Goal: Obtain resource: Download file/media

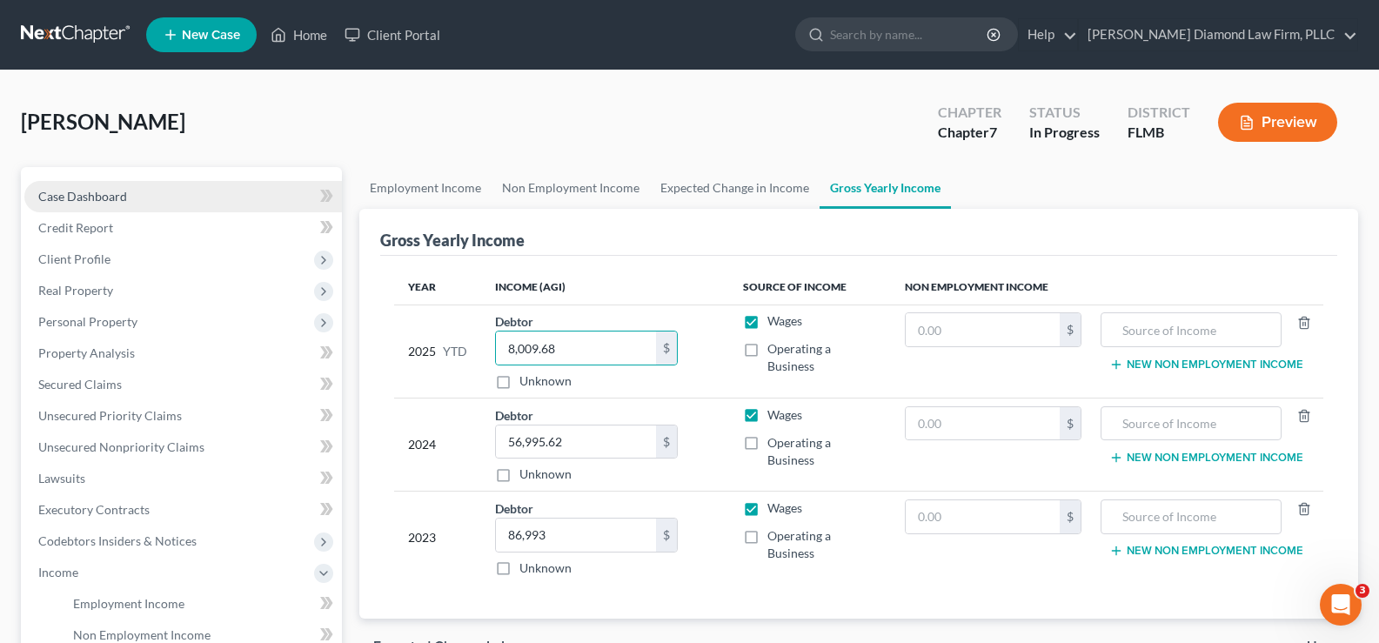
drag, startPoint x: 164, startPoint y: 195, endPoint x: 174, endPoint y: 204, distance: 13.5
click at [164, 195] on link "Case Dashboard" at bounding box center [183, 196] width 318 height 31
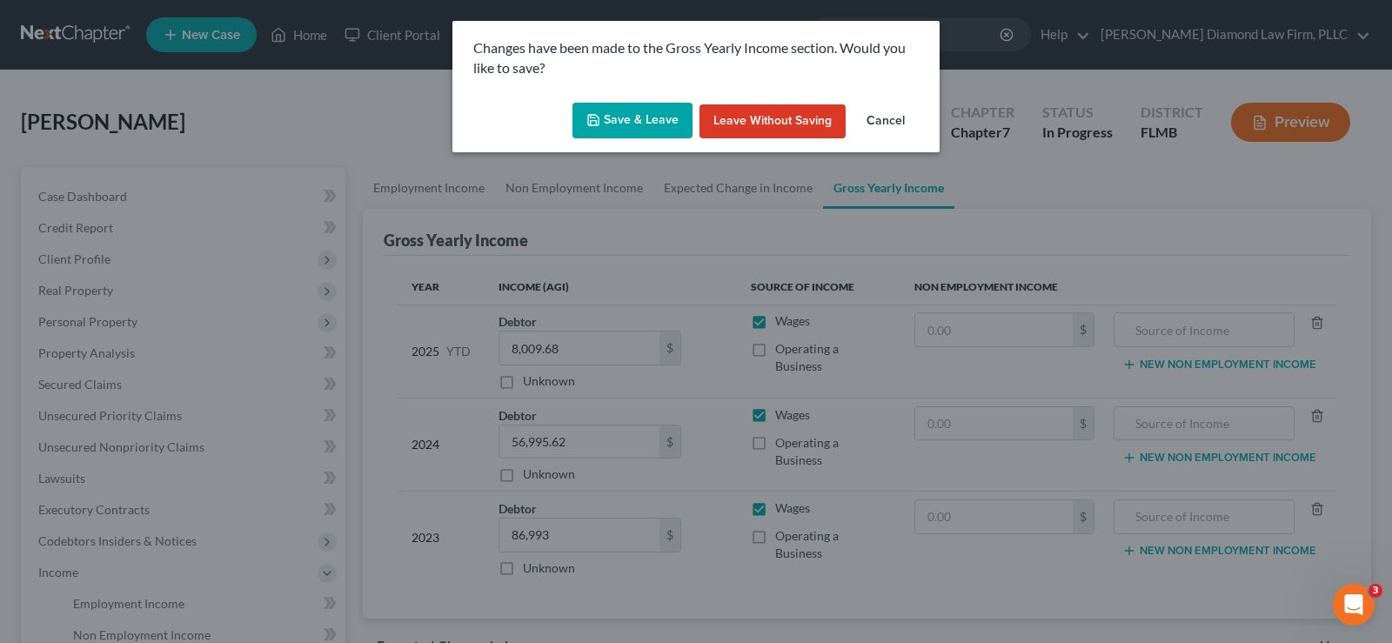
click at [647, 110] on button "Save & Leave" at bounding box center [633, 121] width 120 height 37
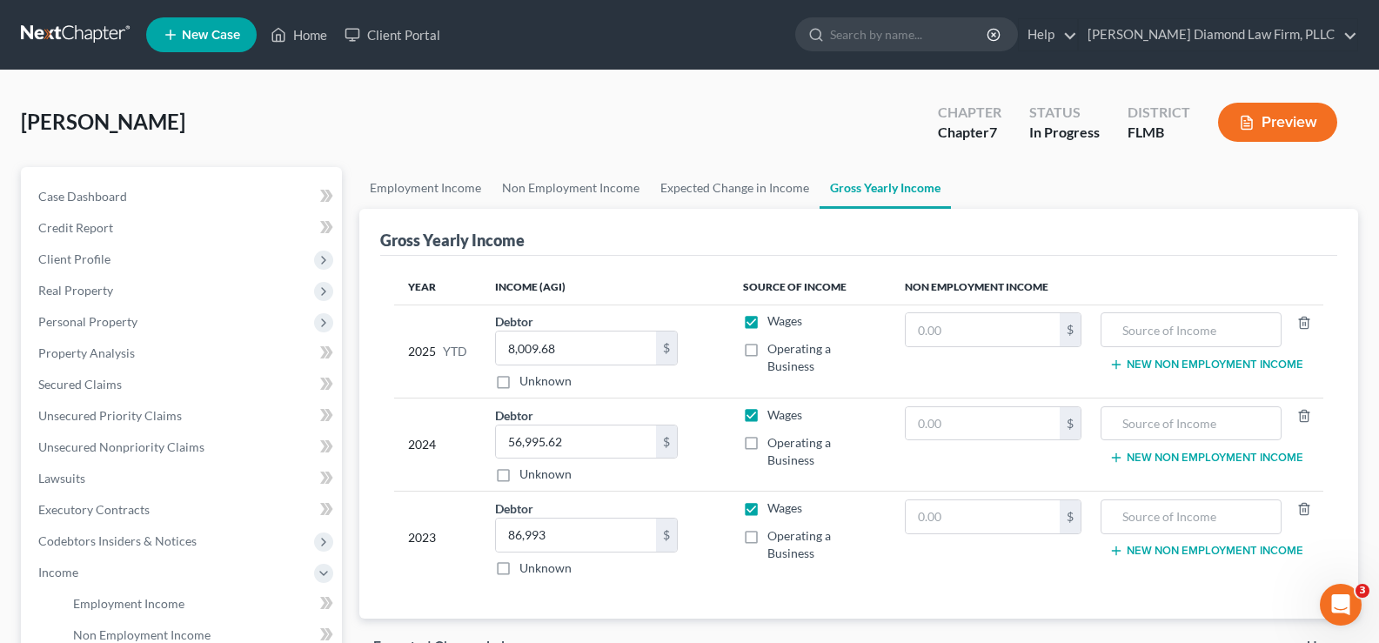
select select "7"
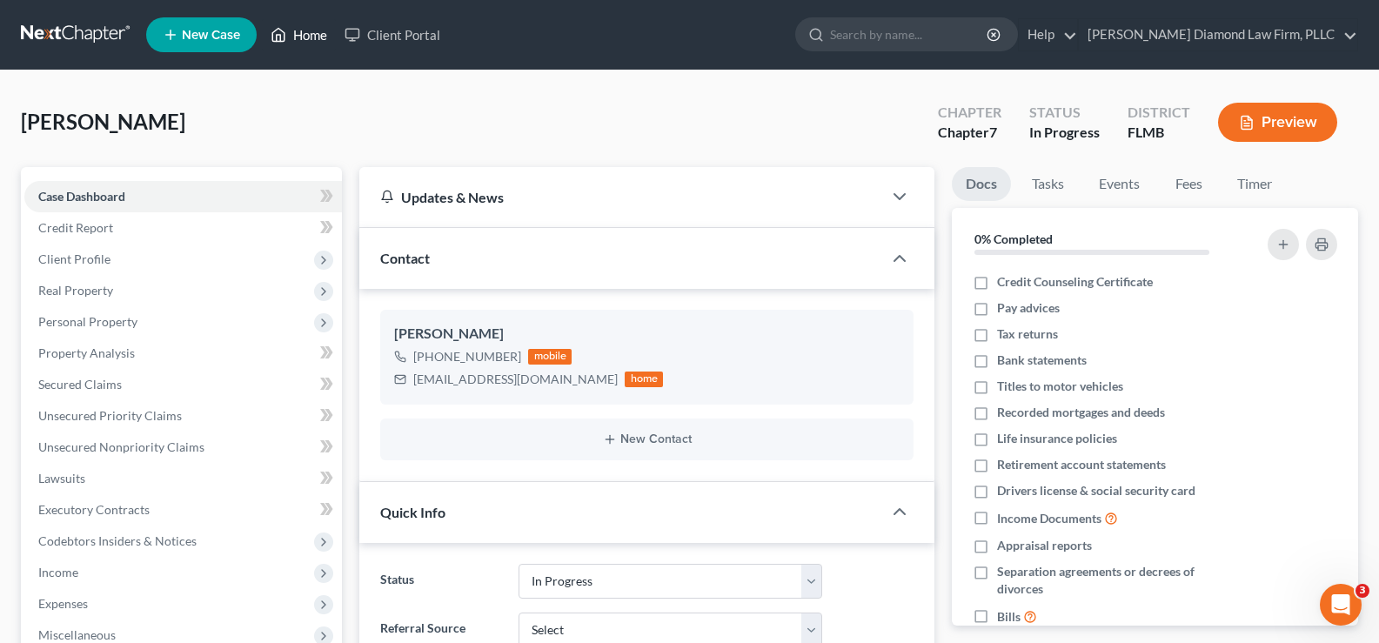
click at [309, 36] on link "Home" at bounding box center [299, 34] width 74 height 31
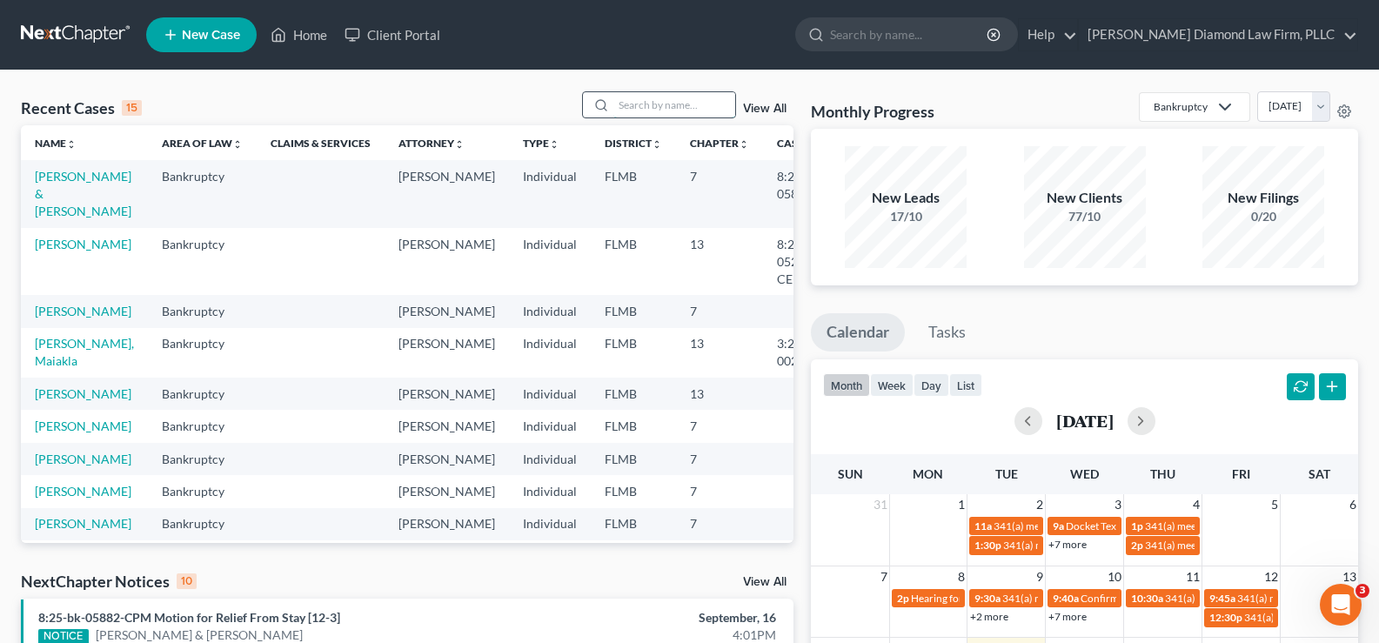
click at [633, 101] on input "search" at bounding box center [674, 104] width 122 height 25
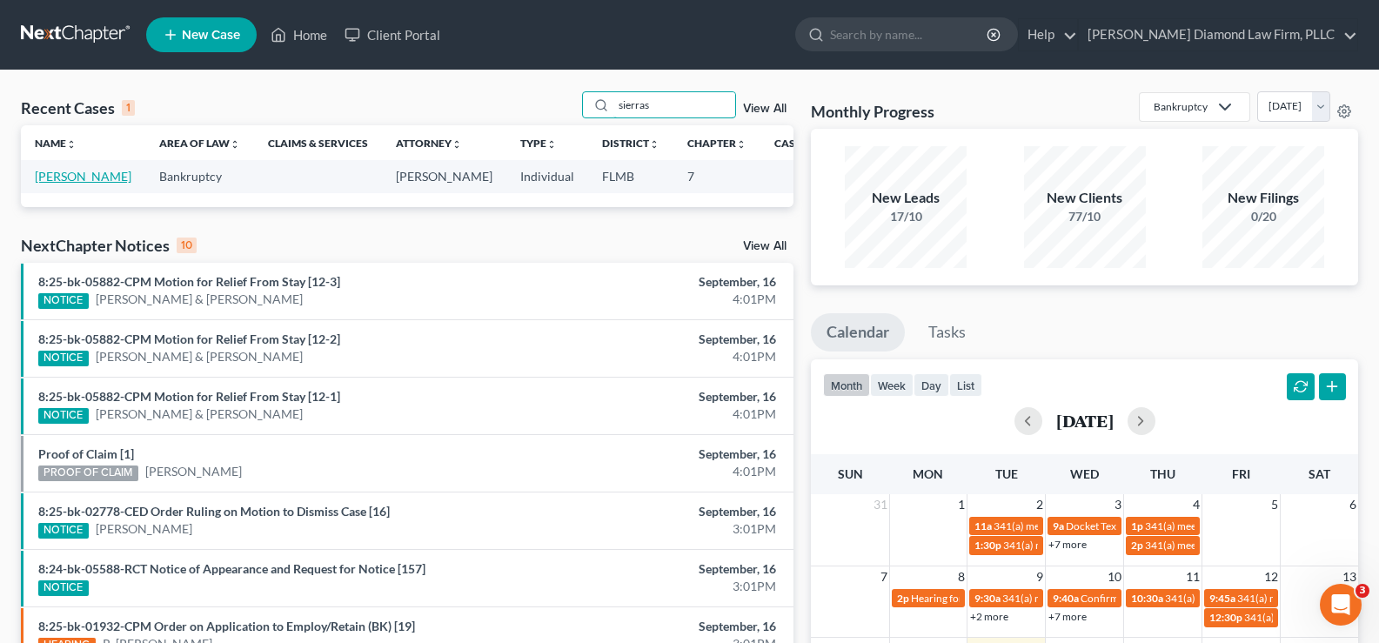
type input "sierras"
click at [56, 184] on link "[PERSON_NAME]" at bounding box center [83, 176] width 97 height 15
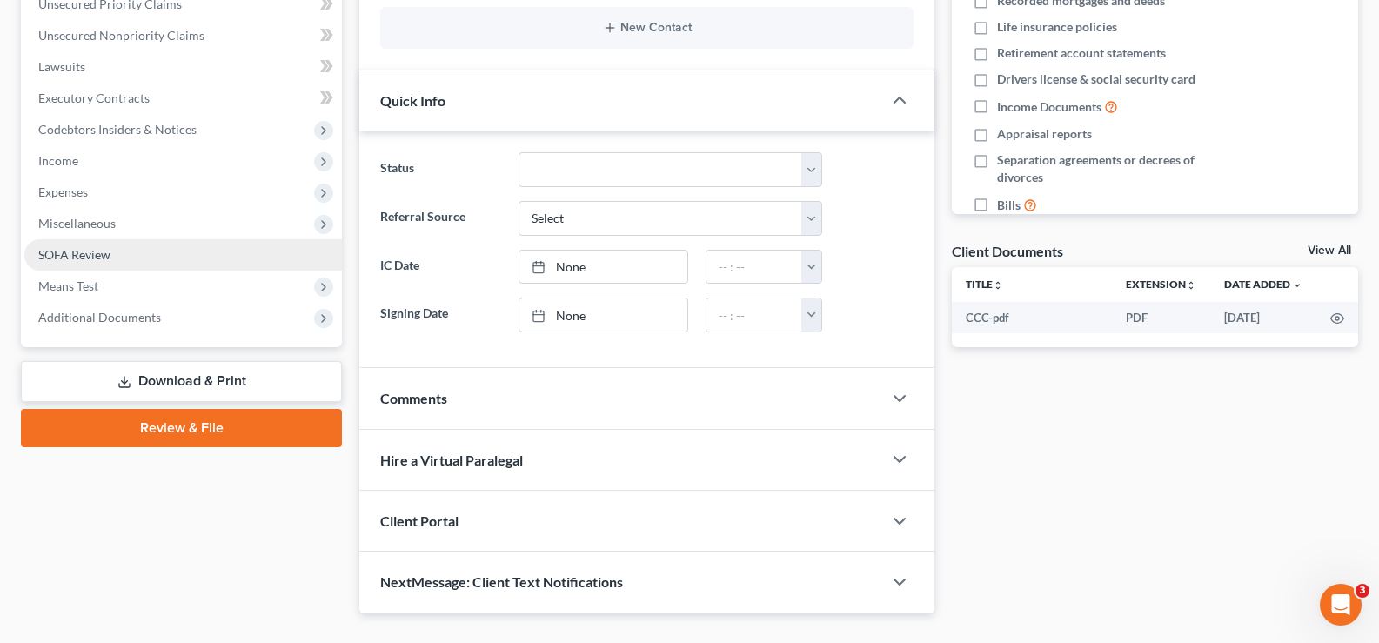
scroll to position [435, 0]
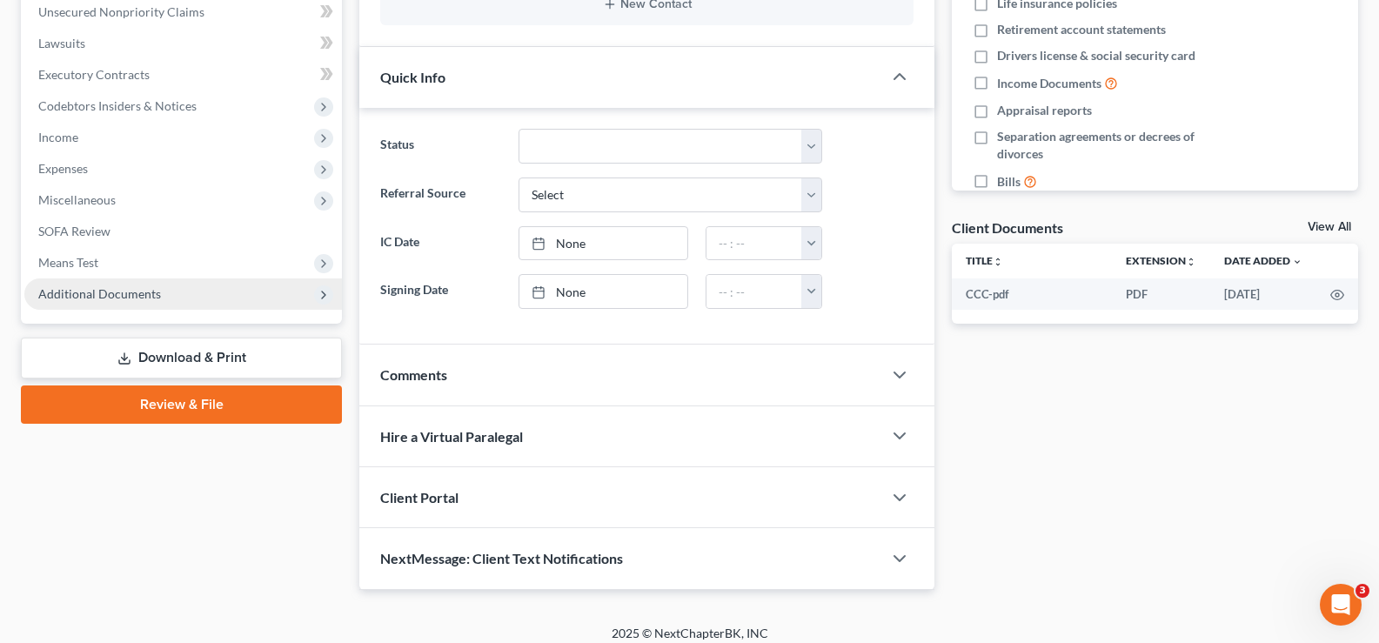
click at [168, 299] on span "Additional Documents" at bounding box center [183, 293] width 318 height 31
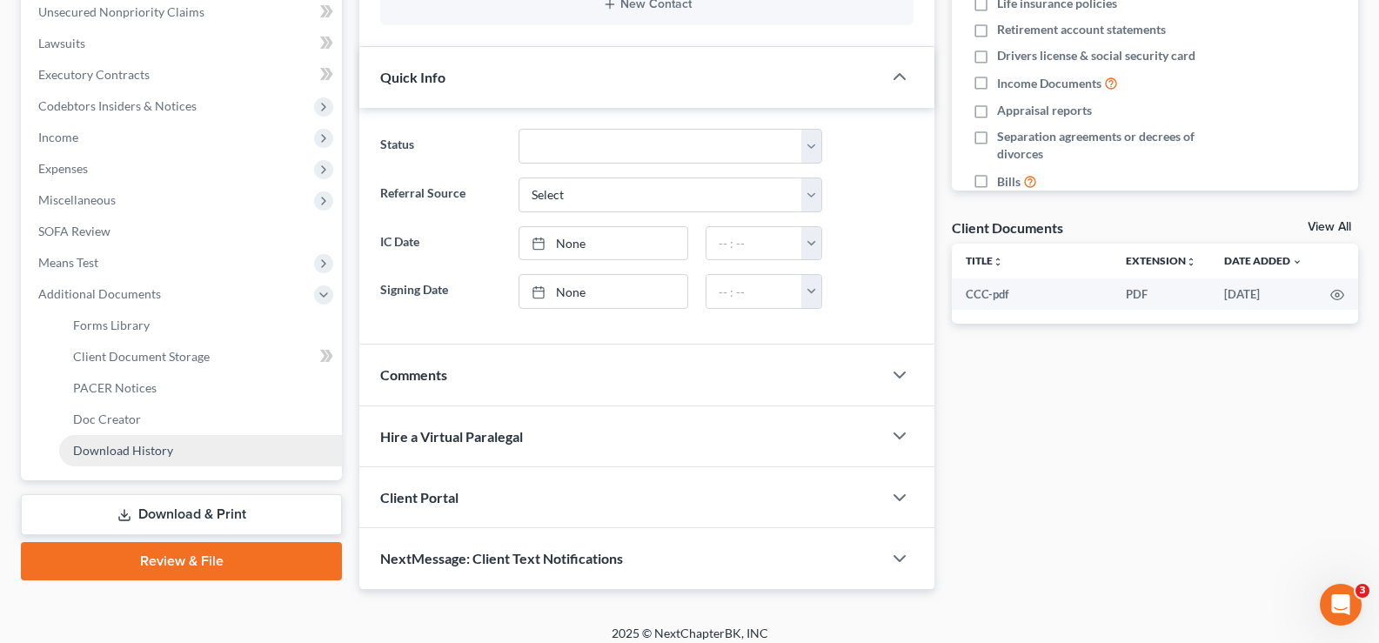
click at [195, 455] on link "Download History" at bounding box center [200, 450] width 283 height 31
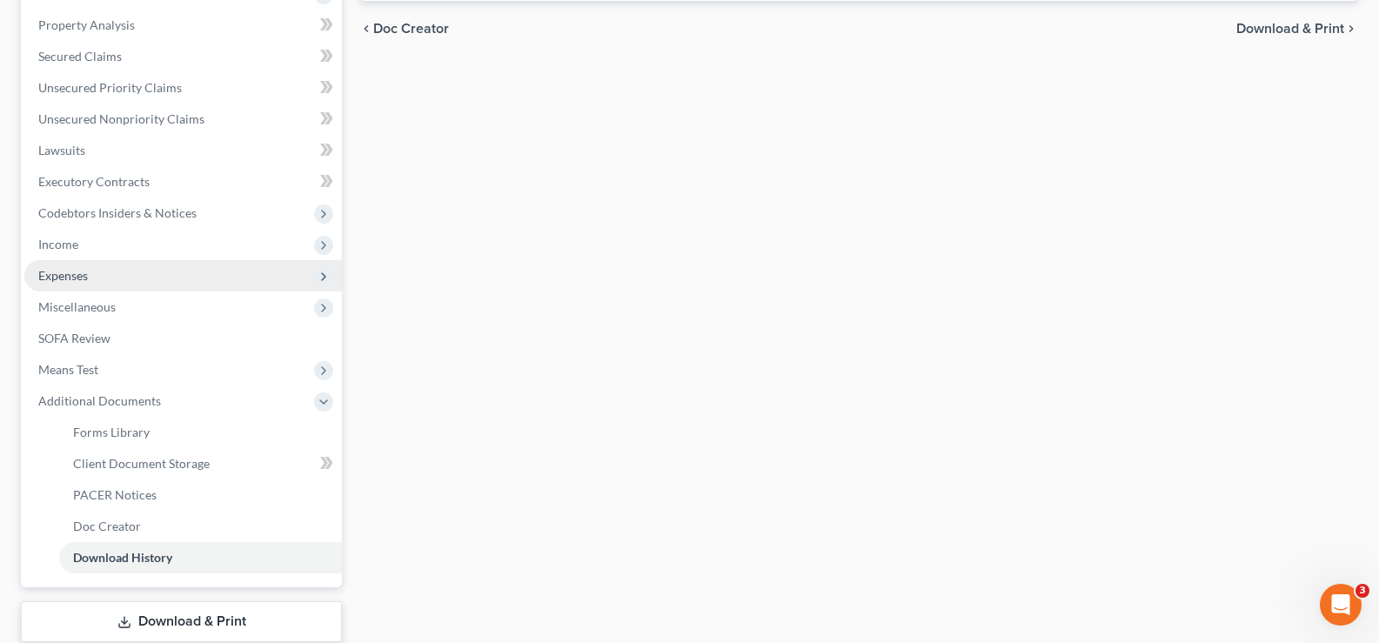
scroll to position [439, 0]
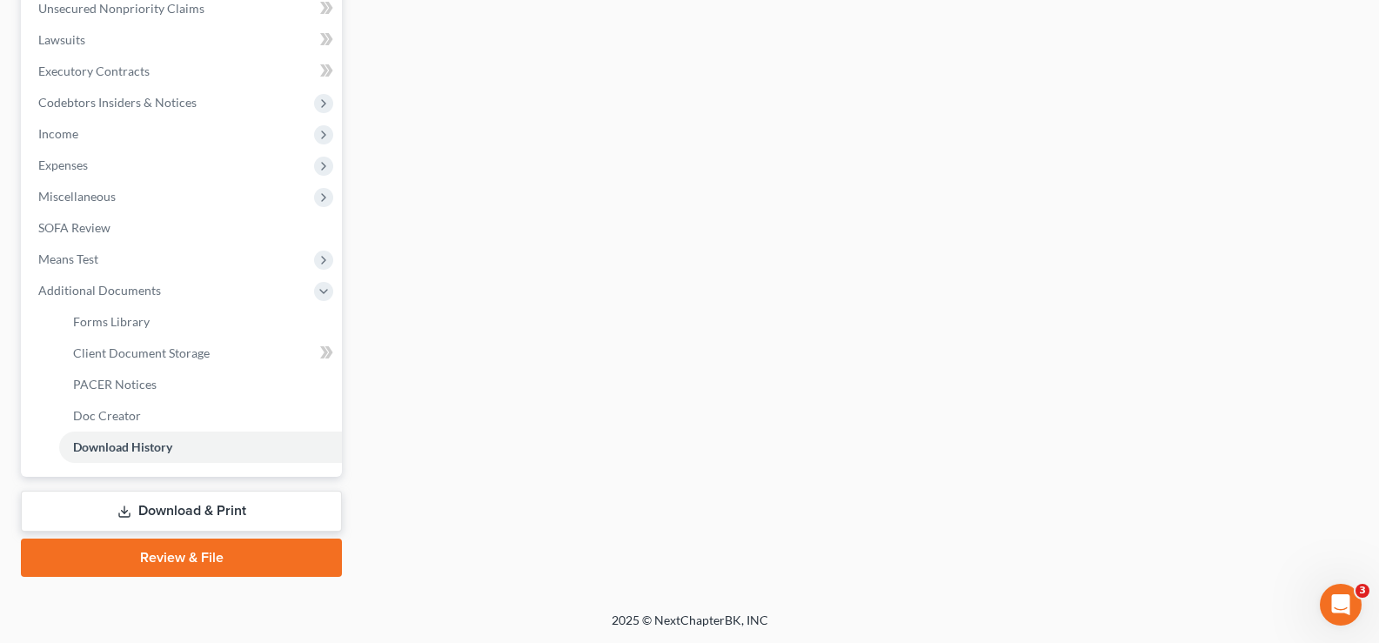
click at [185, 513] on link "Download & Print" at bounding box center [181, 511] width 321 height 41
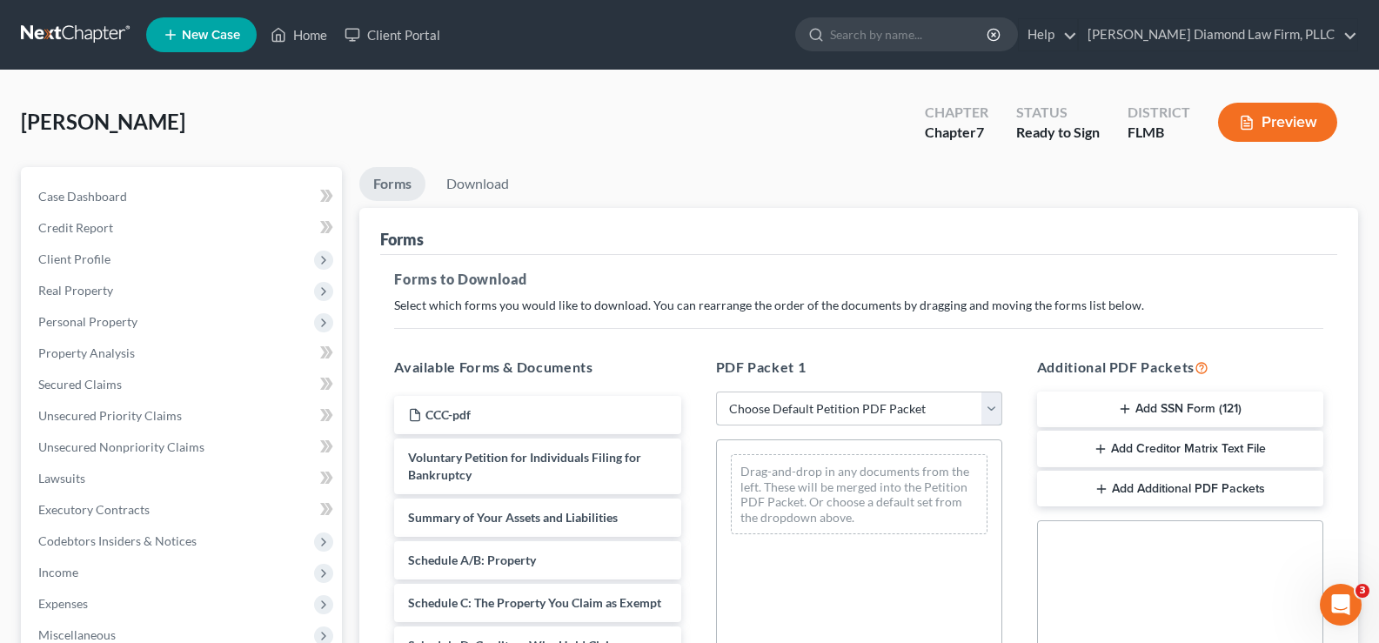
click at [902, 410] on select "Choose Default Petition PDF Packet Complete Bankruptcy Petition (all forms and …" at bounding box center [859, 409] width 286 height 35
select select "0"
click at [716, 392] on select "Choose Default Petition PDF Packet Complete Bankruptcy Petition (all forms and …" at bounding box center [859, 409] width 286 height 35
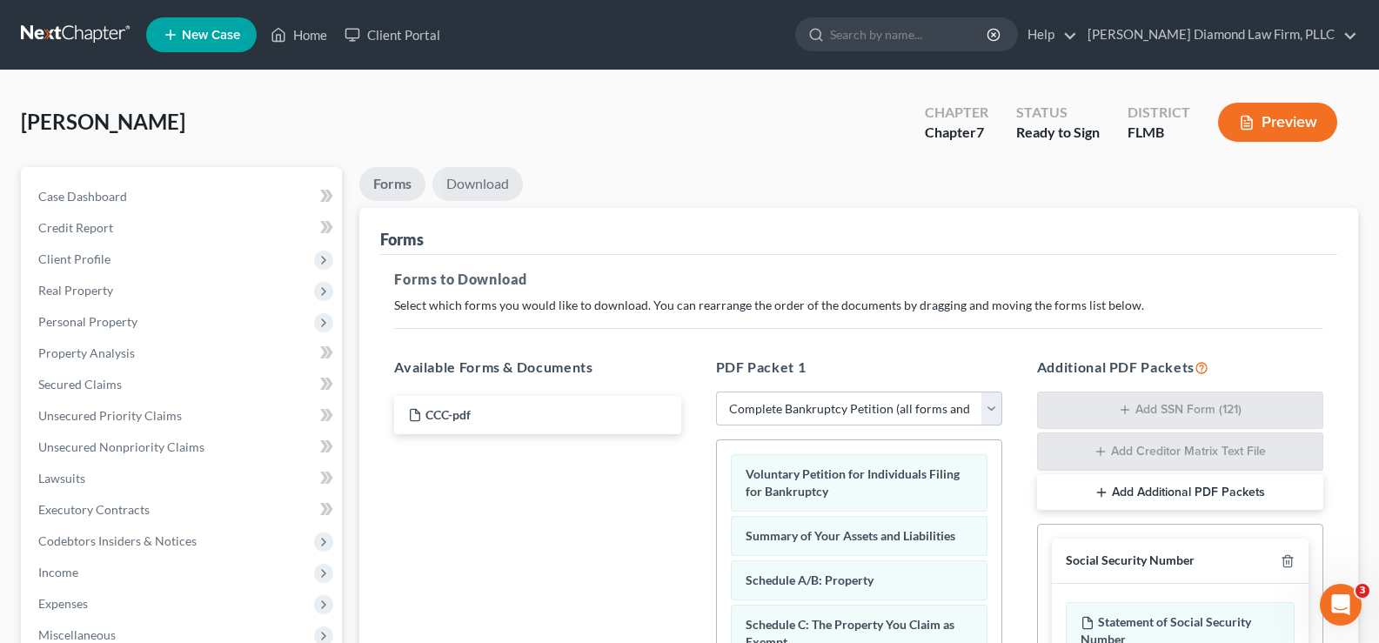
click at [475, 184] on link "Download" at bounding box center [477, 184] width 90 height 34
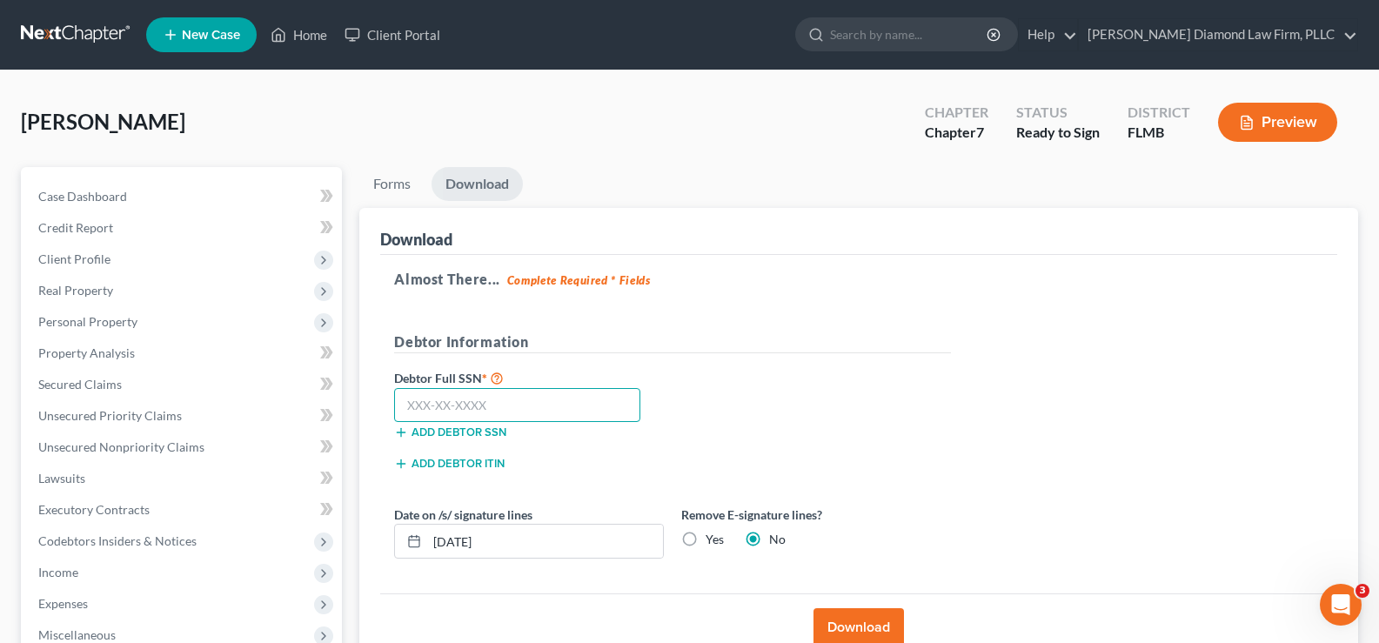
click at [507, 403] on input "text" at bounding box center [517, 405] width 246 height 35
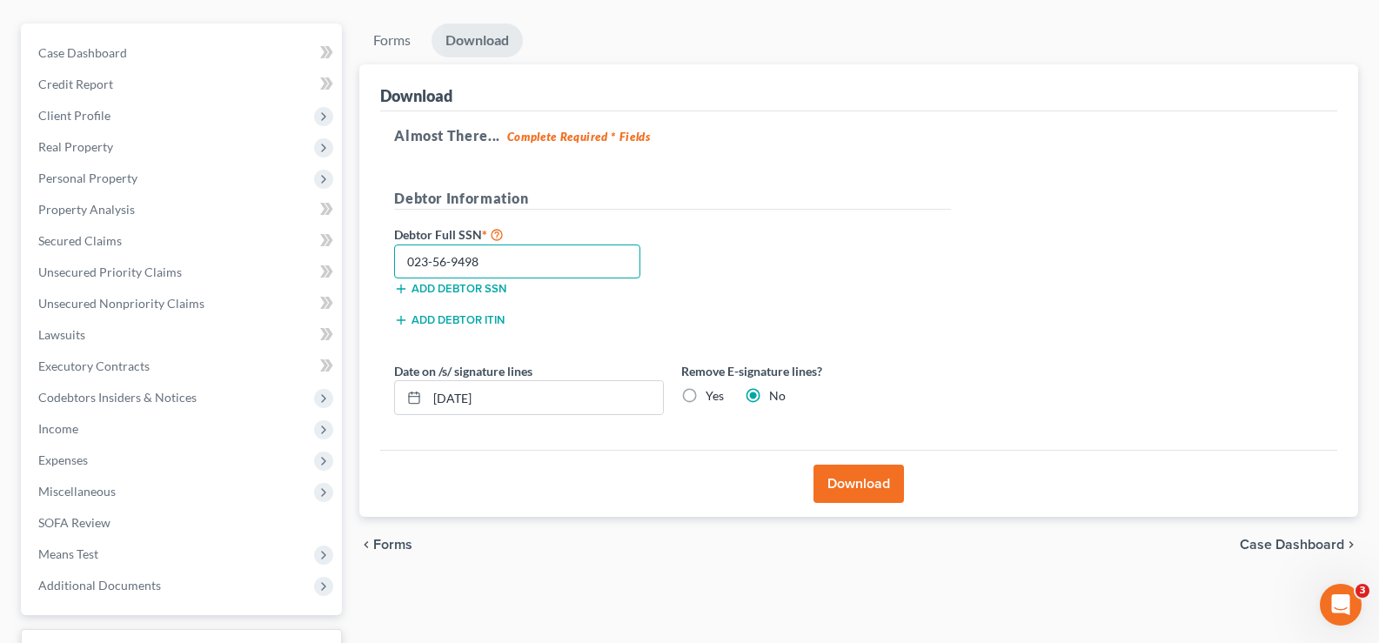
scroll to position [174, 0]
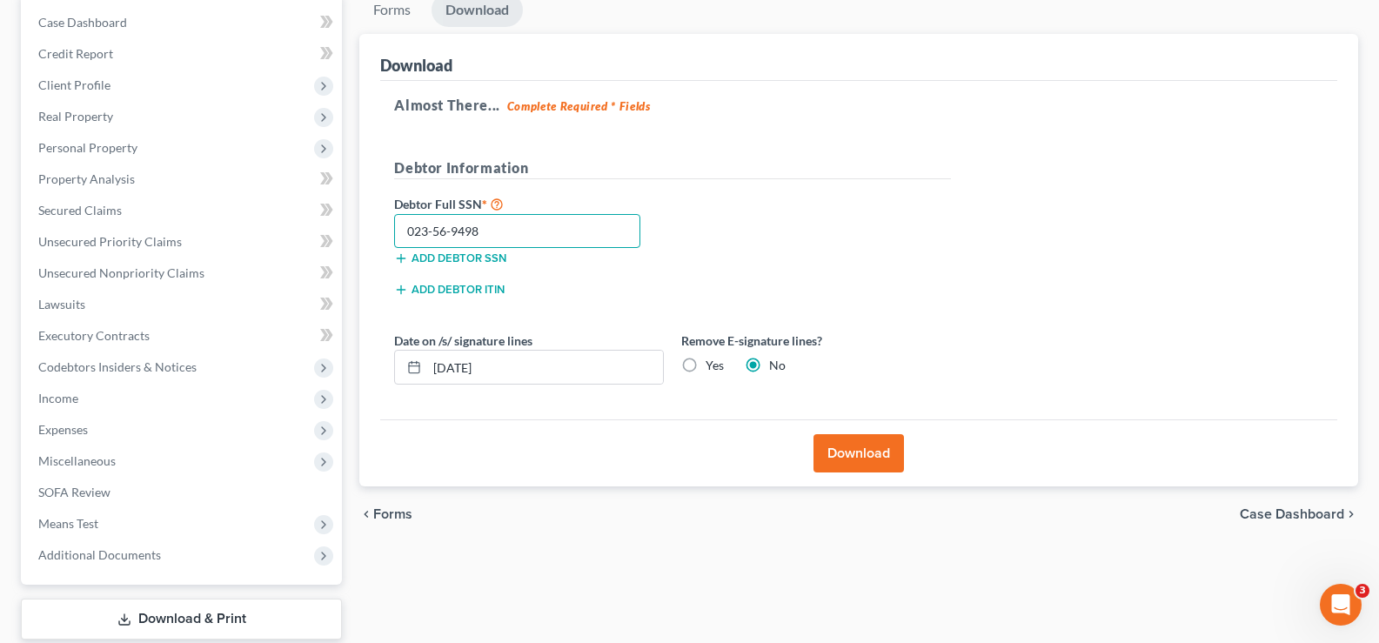
type input "023-56-9498"
click at [863, 452] on button "Download" at bounding box center [859, 453] width 90 height 38
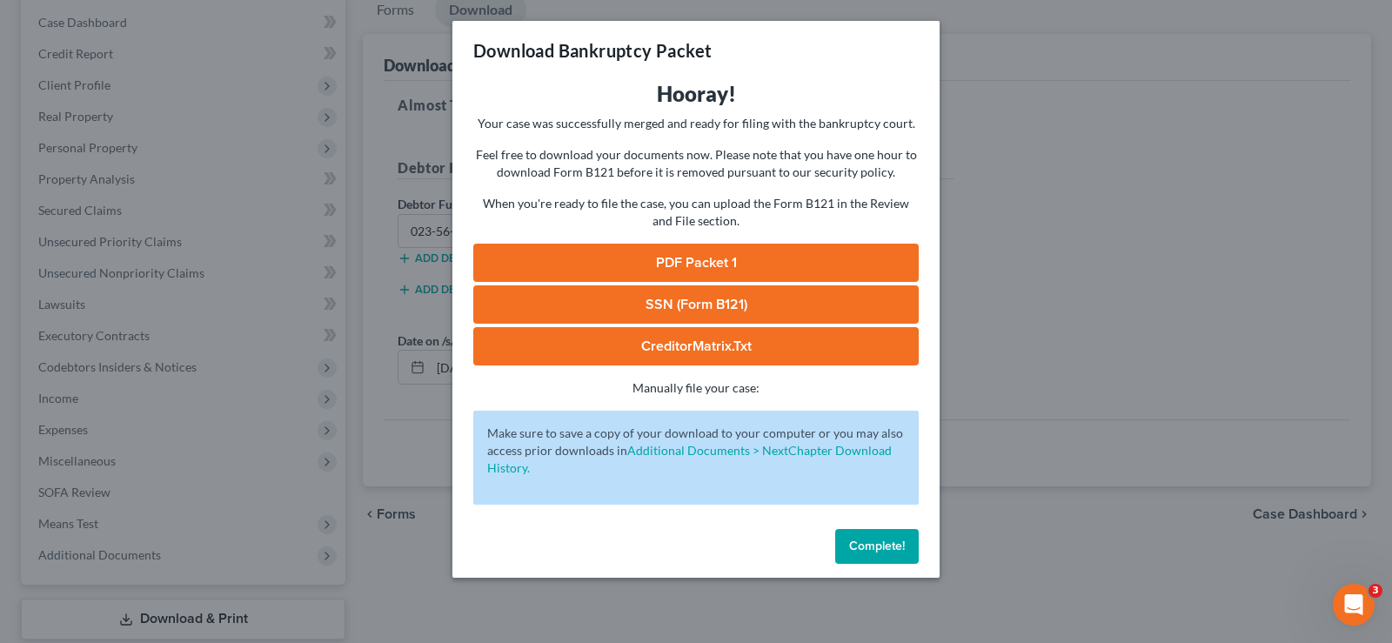
click at [871, 552] on span "Complete!" at bounding box center [877, 546] width 56 height 15
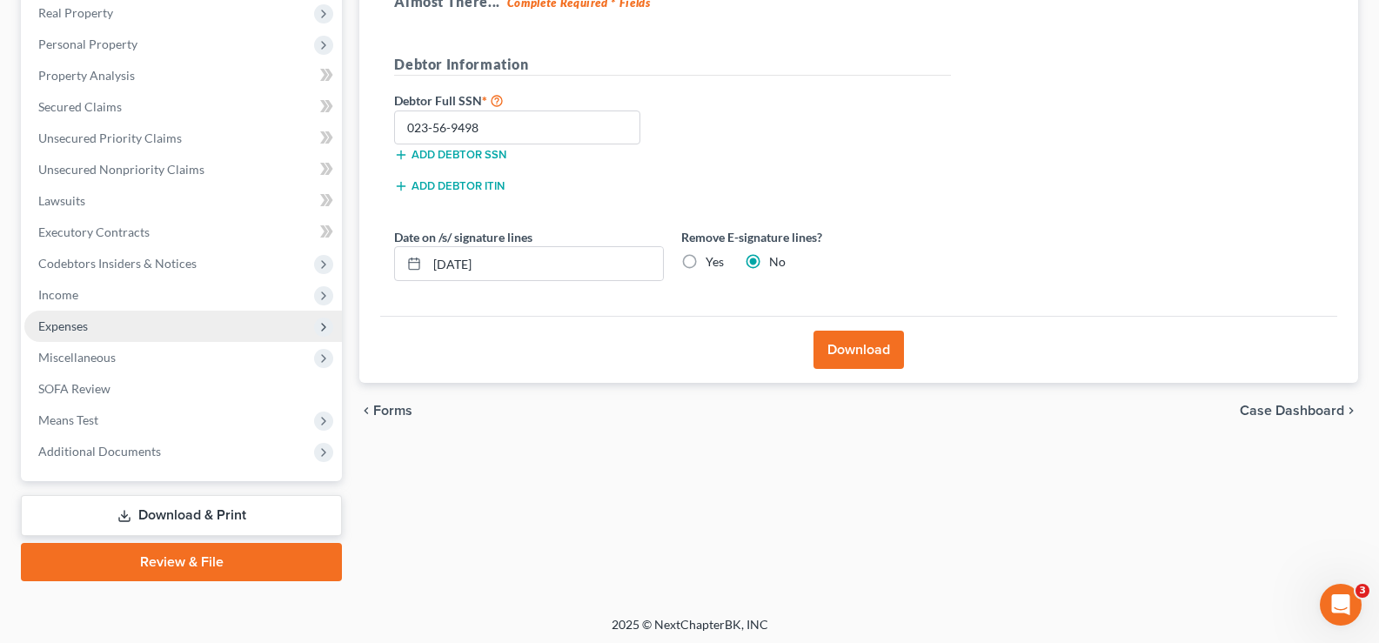
scroll to position [282, 0]
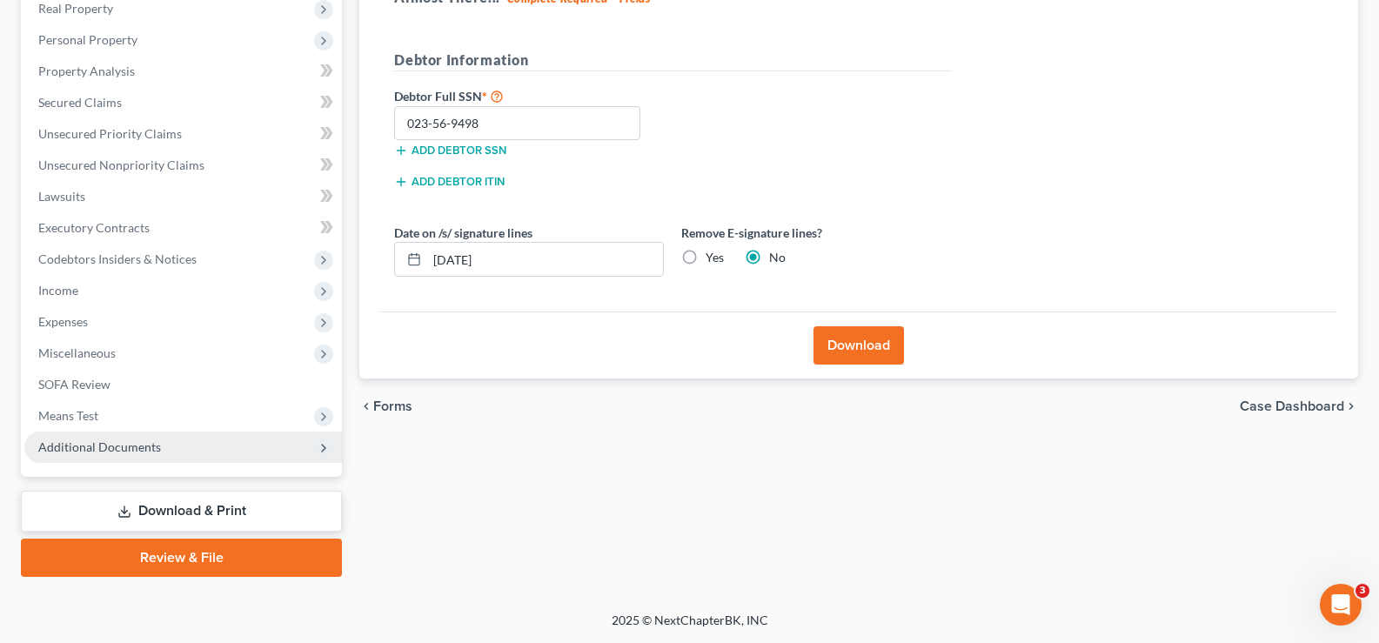
click at [139, 459] on span "Additional Documents" at bounding box center [183, 447] width 318 height 31
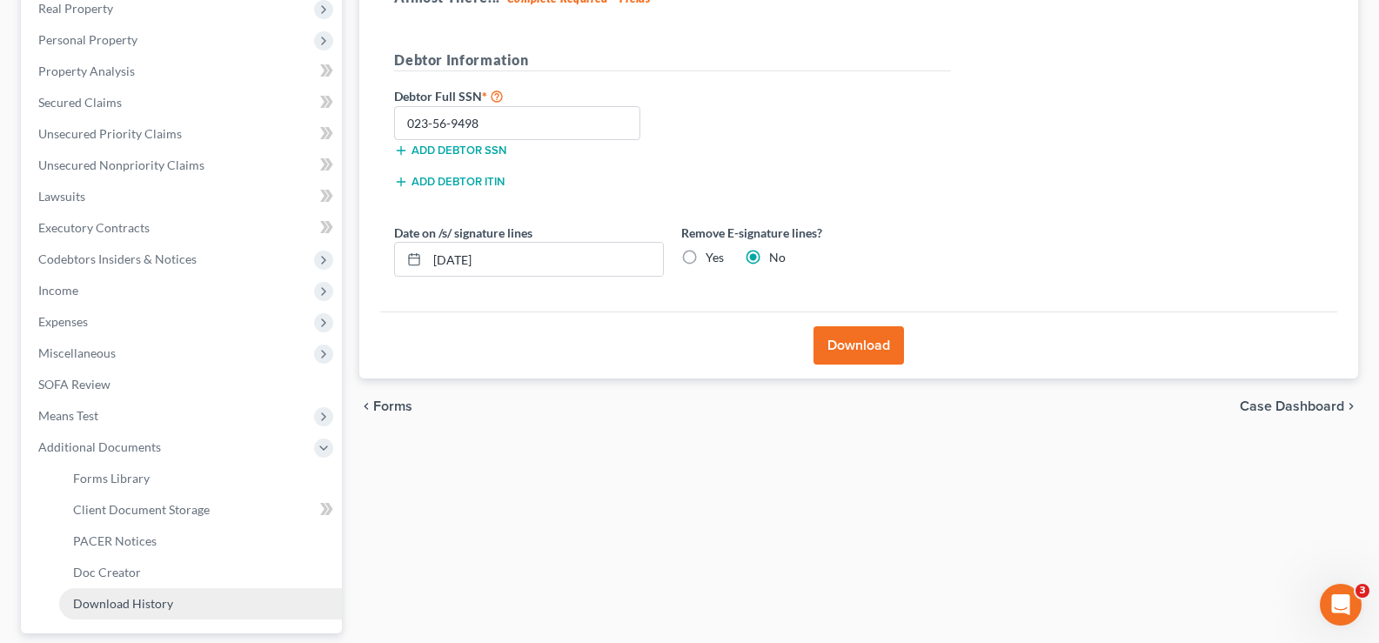
click at [180, 601] on link "Download History" at bounding box center [200, 603] width 283 height 31
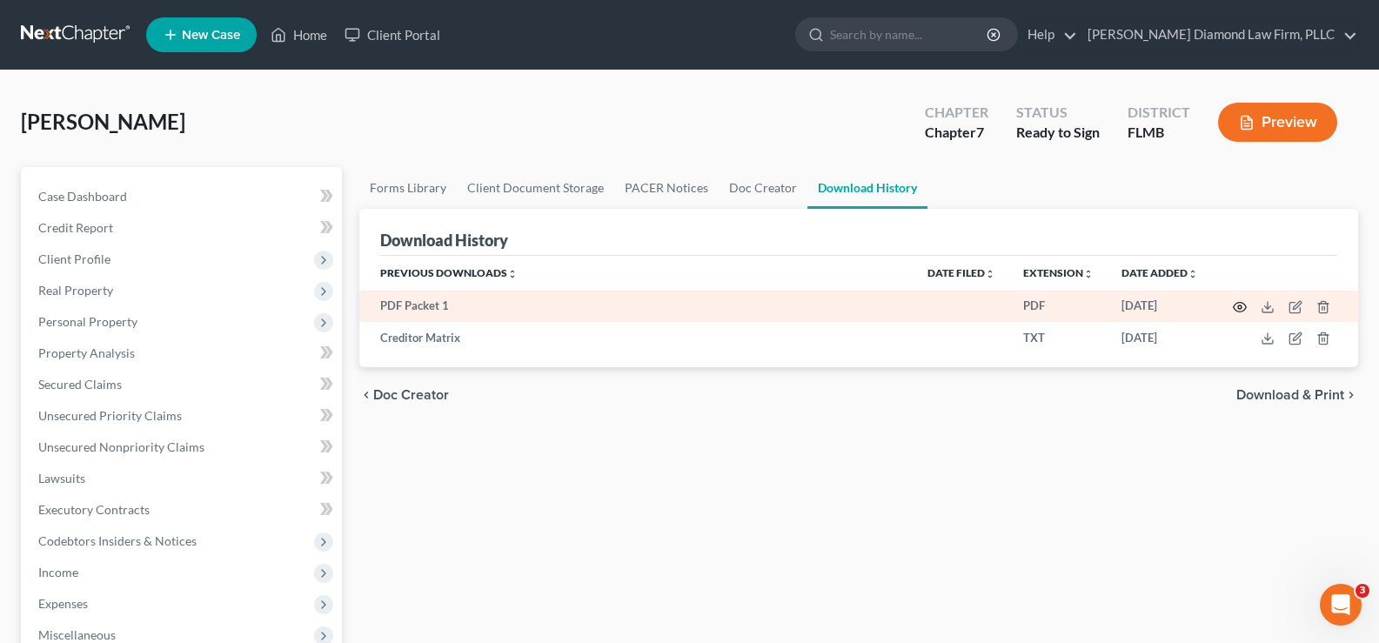
click at [1243, 307] on icon "button" at bounding box center [1240, 307] width 14 height 14
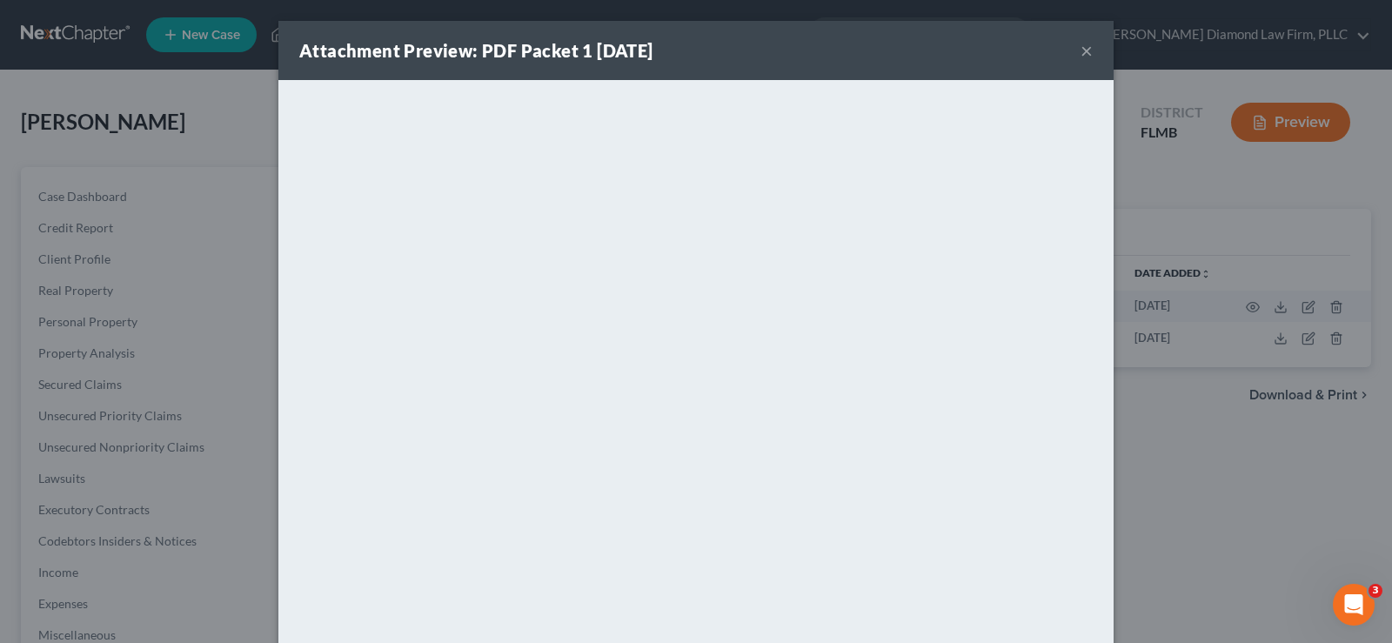
click at [1082, 46] on button "×" at bounding box center [1087, 50] width 12 height 21
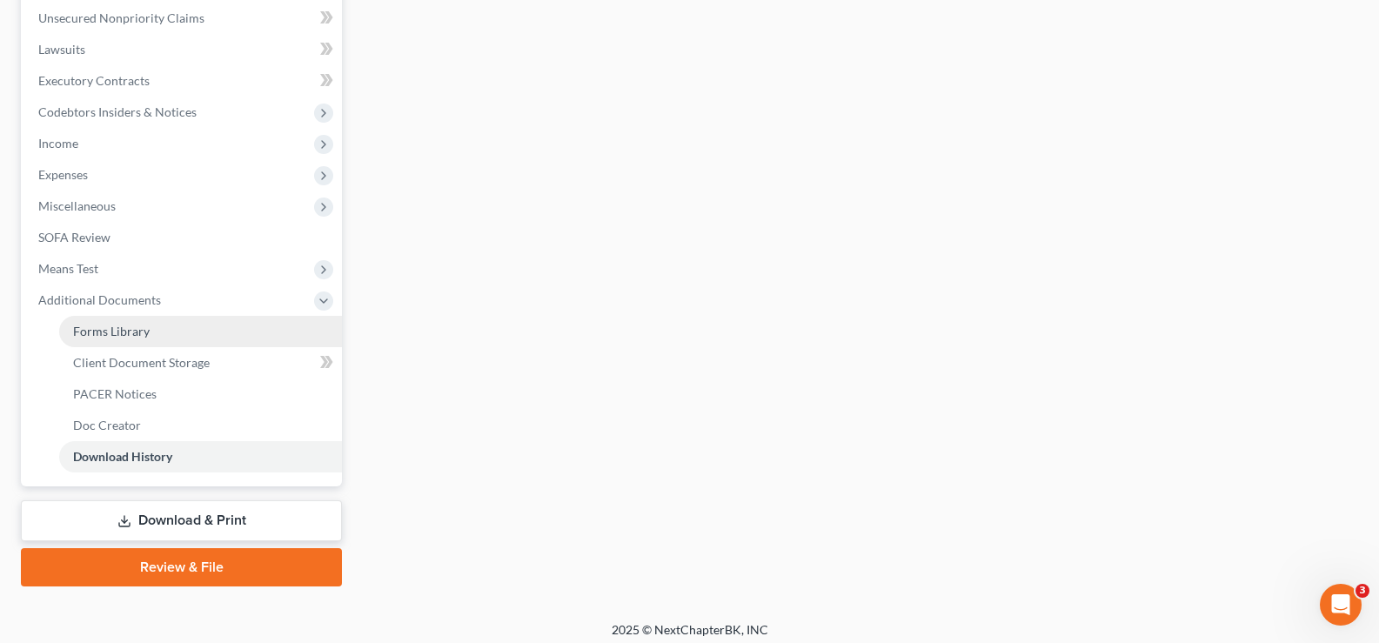
scroll to position [435, 0]
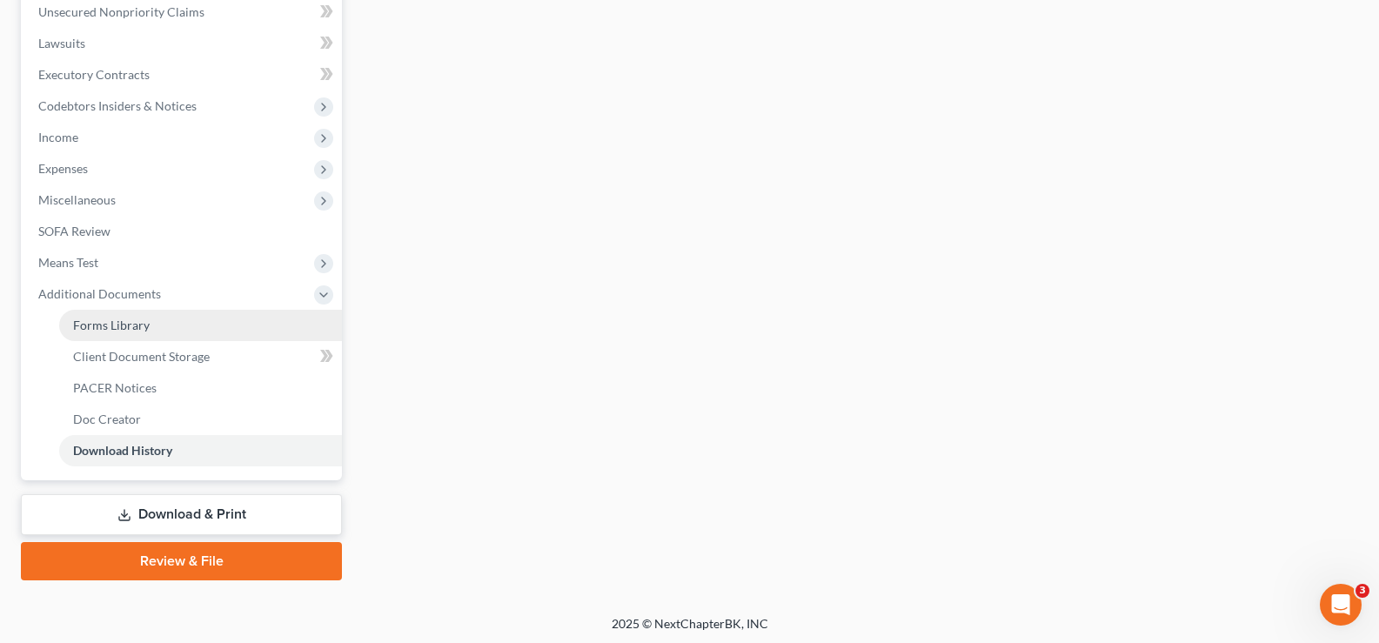
click at [131, 326] on span "Forms Library" at bounding box center [111, 325] width 77 height 15
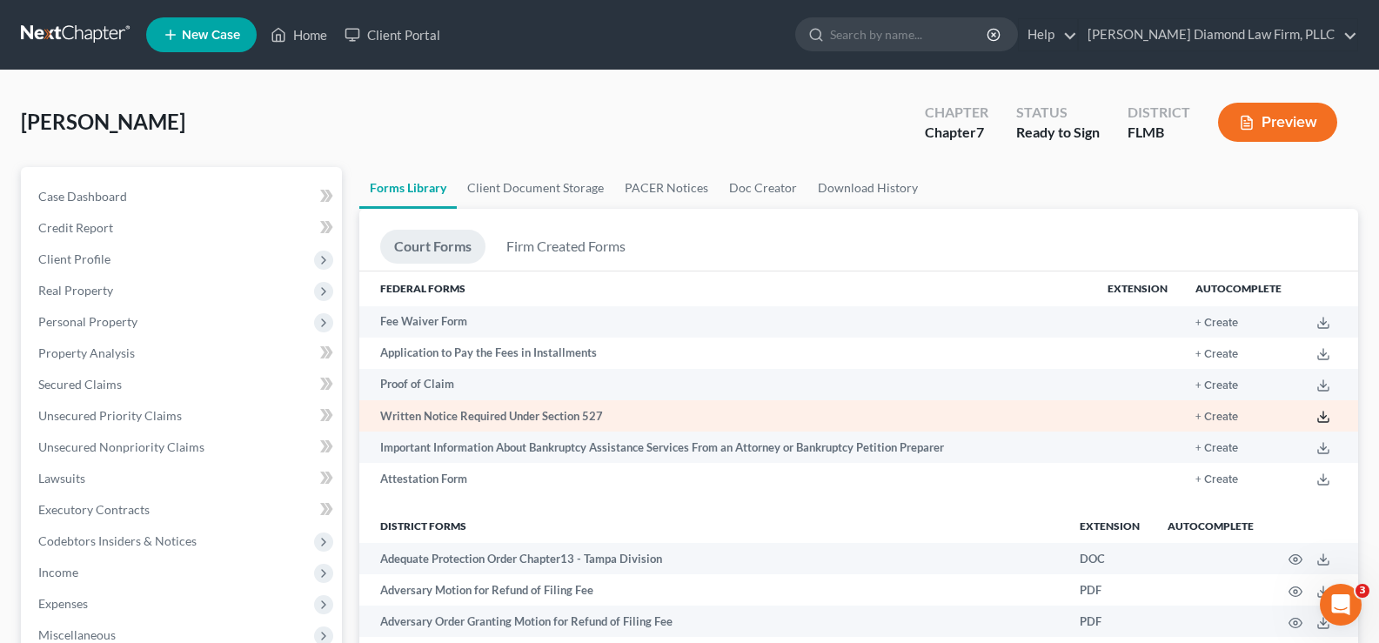
click at [1324, 420] on icon at bounding box center [1324, 417] width 14 height 14
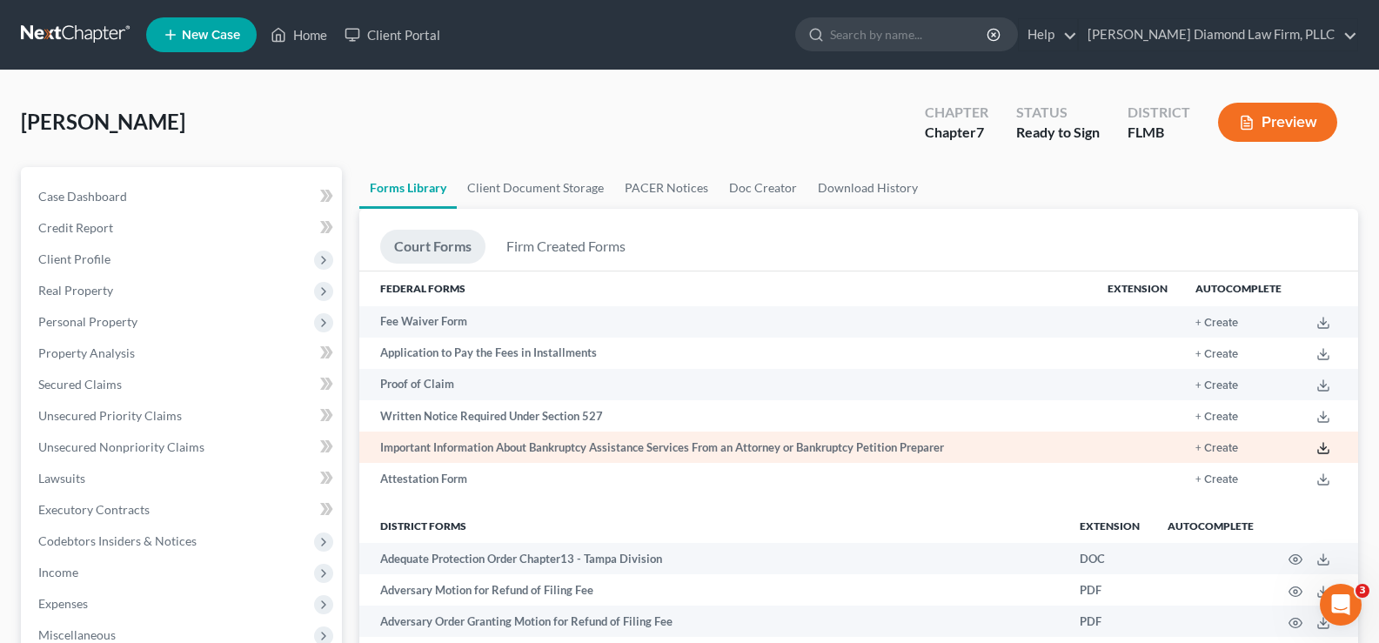
click at [1330, 447] on icon at bounding box center [1324, 448] width 14 height 14
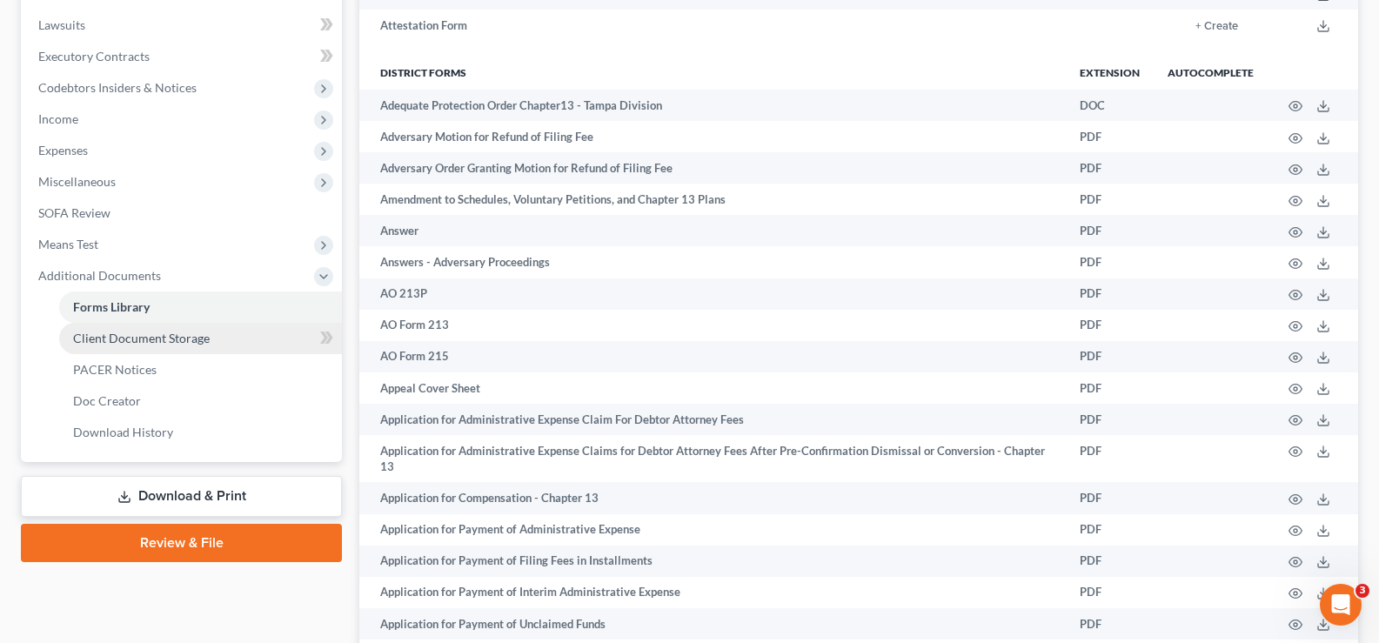
scroll to position [609, 0]
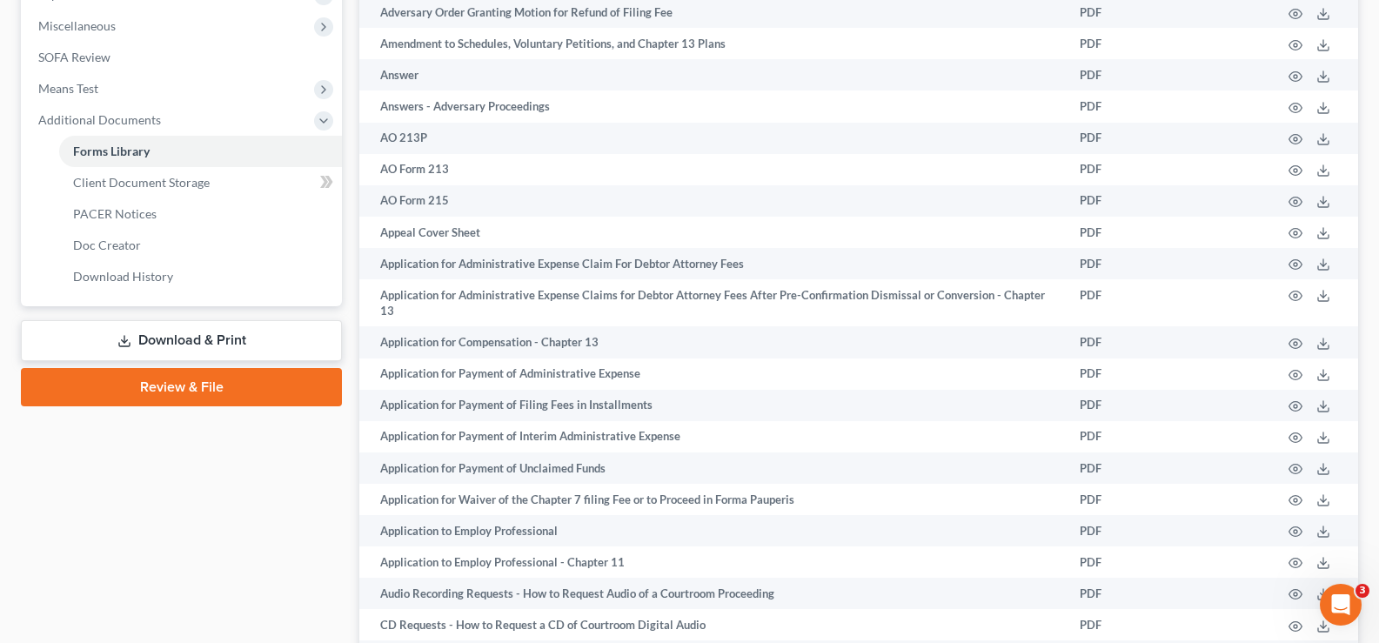
click at [199, 339] on link "Download & Print" at bounding box center [181, 340] width 321 height 41
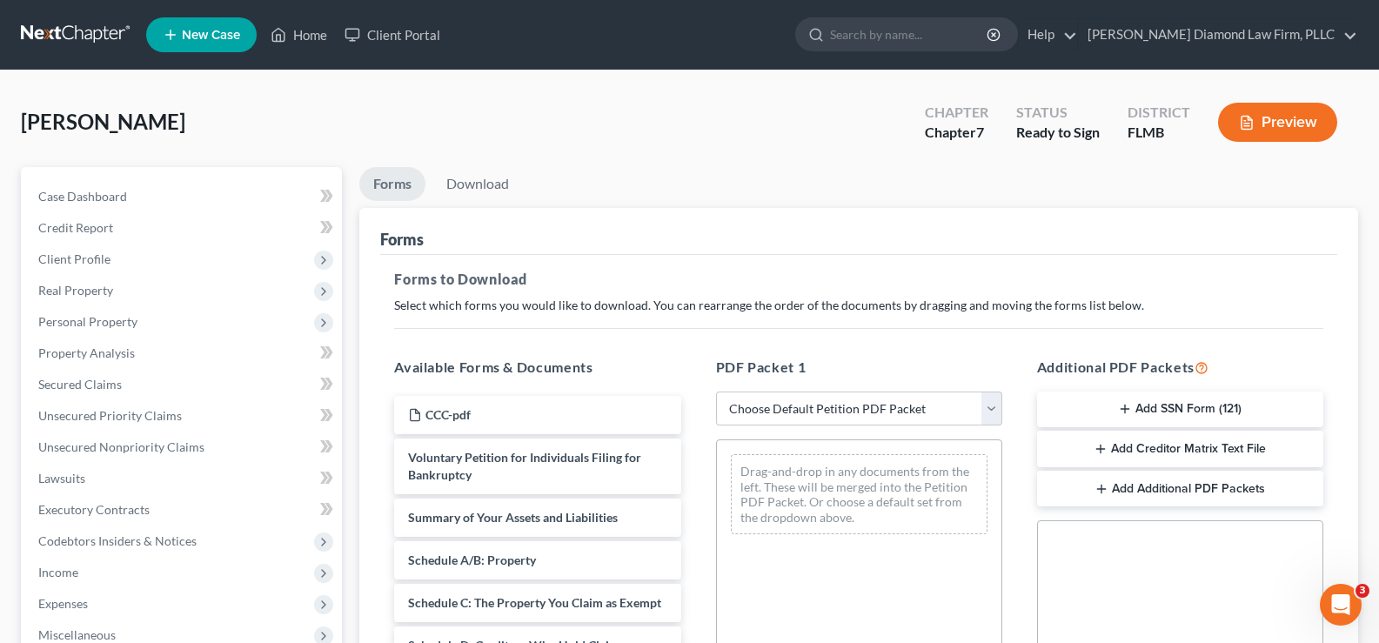
click at [1208, 411] on button "Add SSN Form (121)" at bounding box center [1180, 410] width 286 height 37
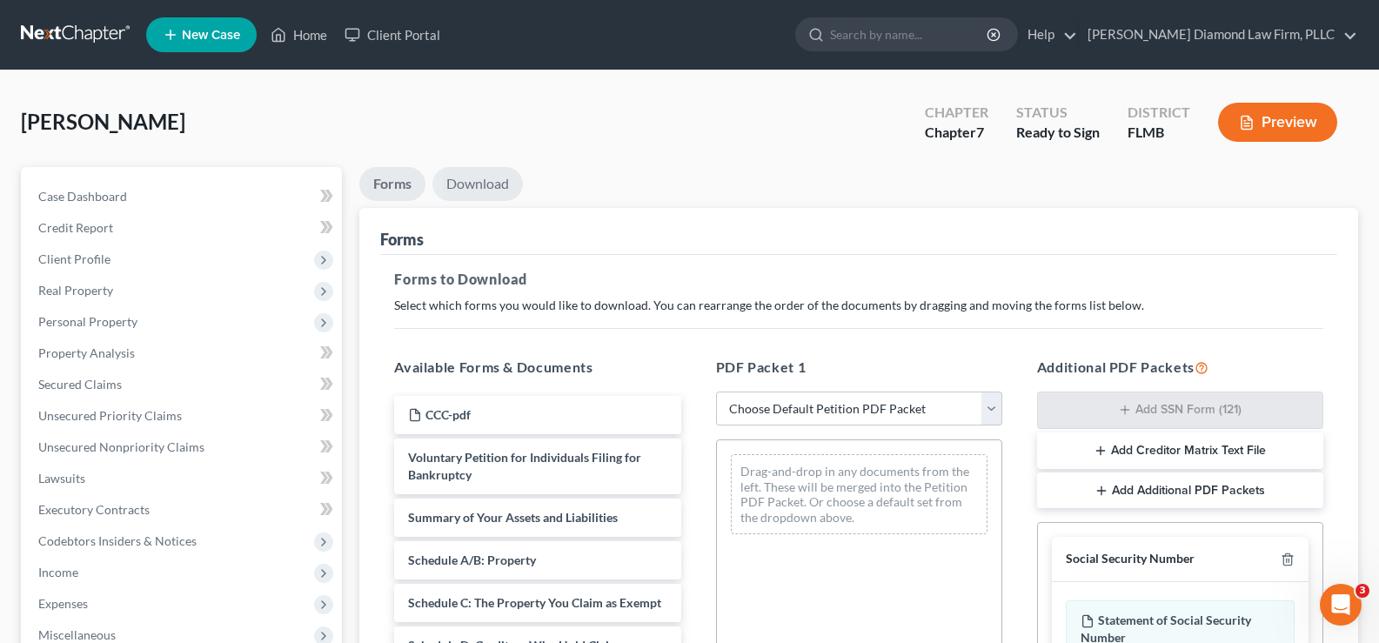
click at [474, 182] on link "Download" at bounding box center [477, 184] width 90 height 34
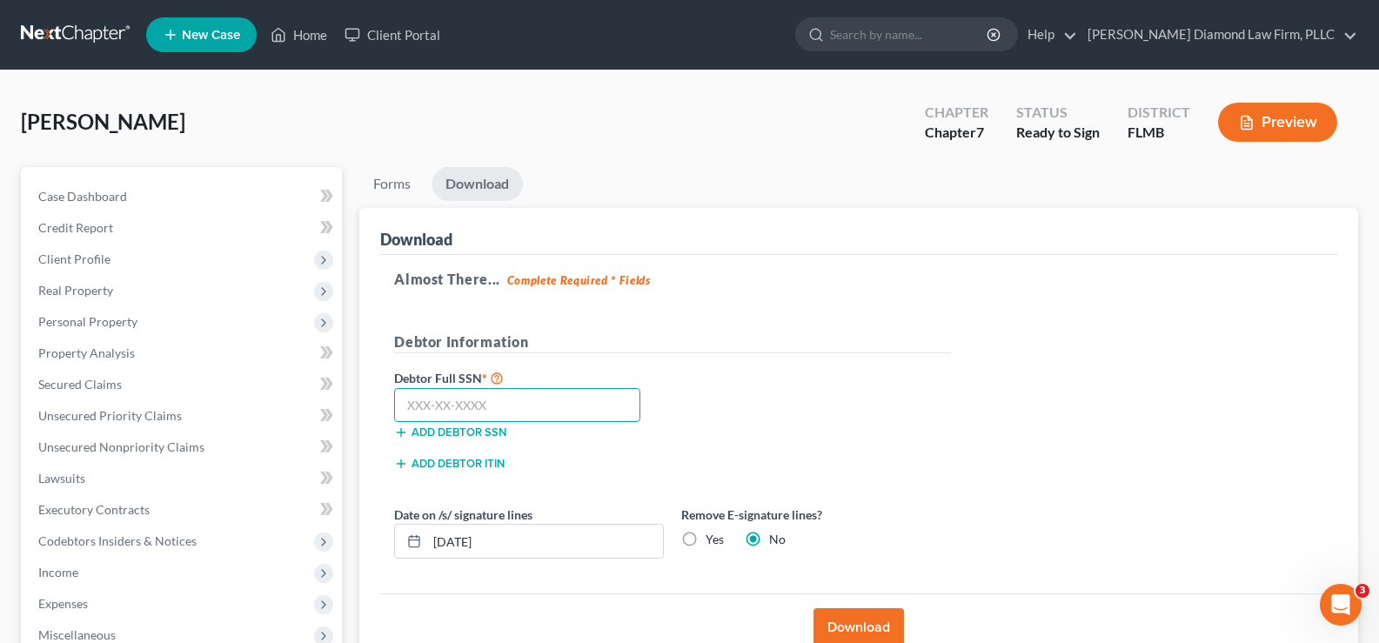
click at [506, 393] on input "text" at bounding box center [517, 405] width 246 height 35
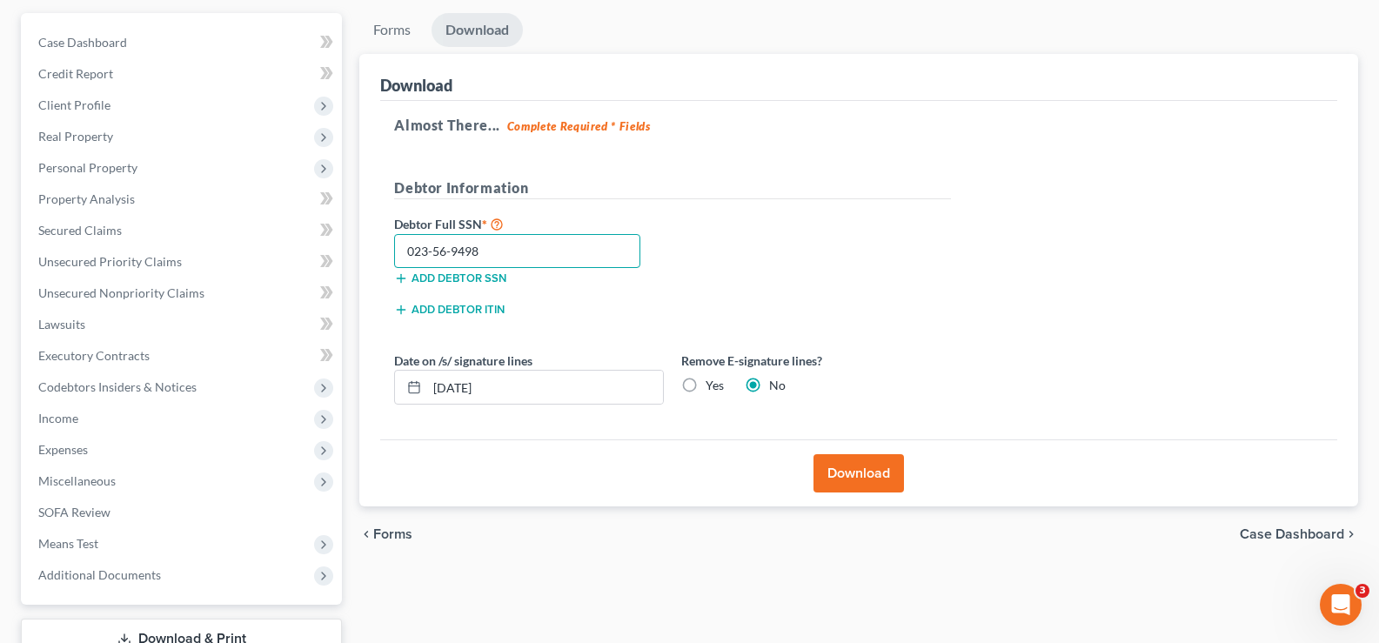
scroll to position [174, 0]
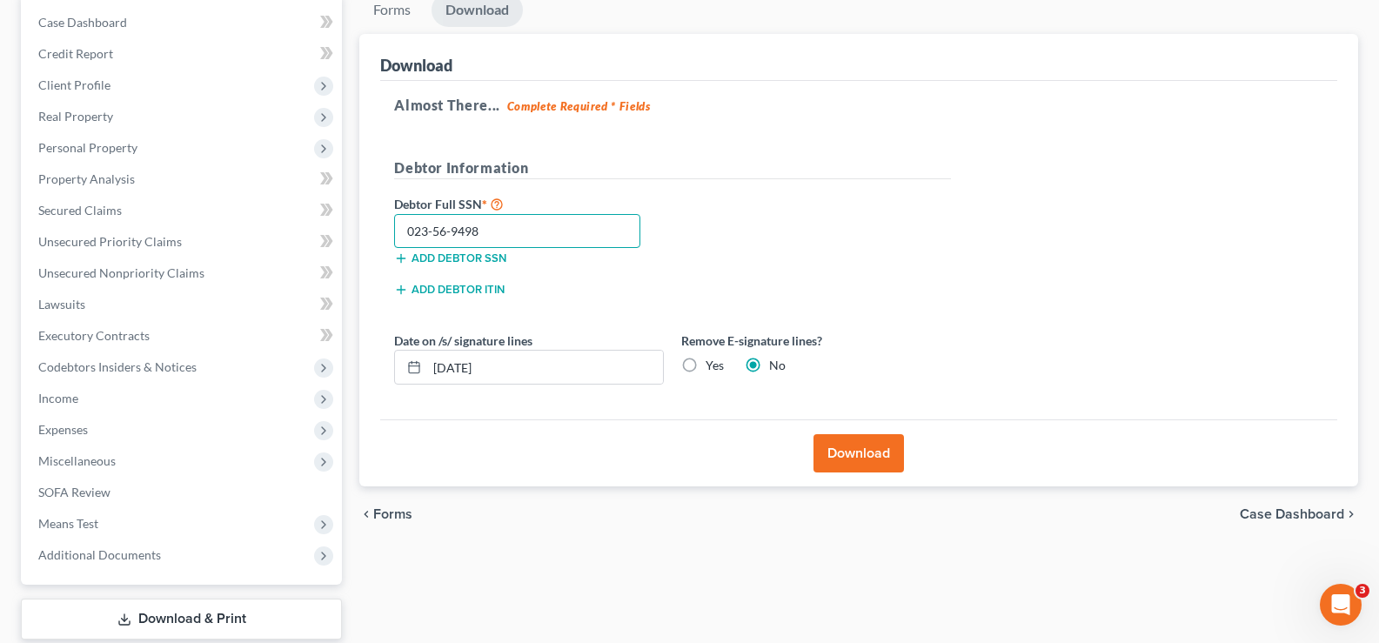
type input "023-56-9498"
click at [858, 445] on button "Download" at bounding box center [859, 453] width 90 height 38
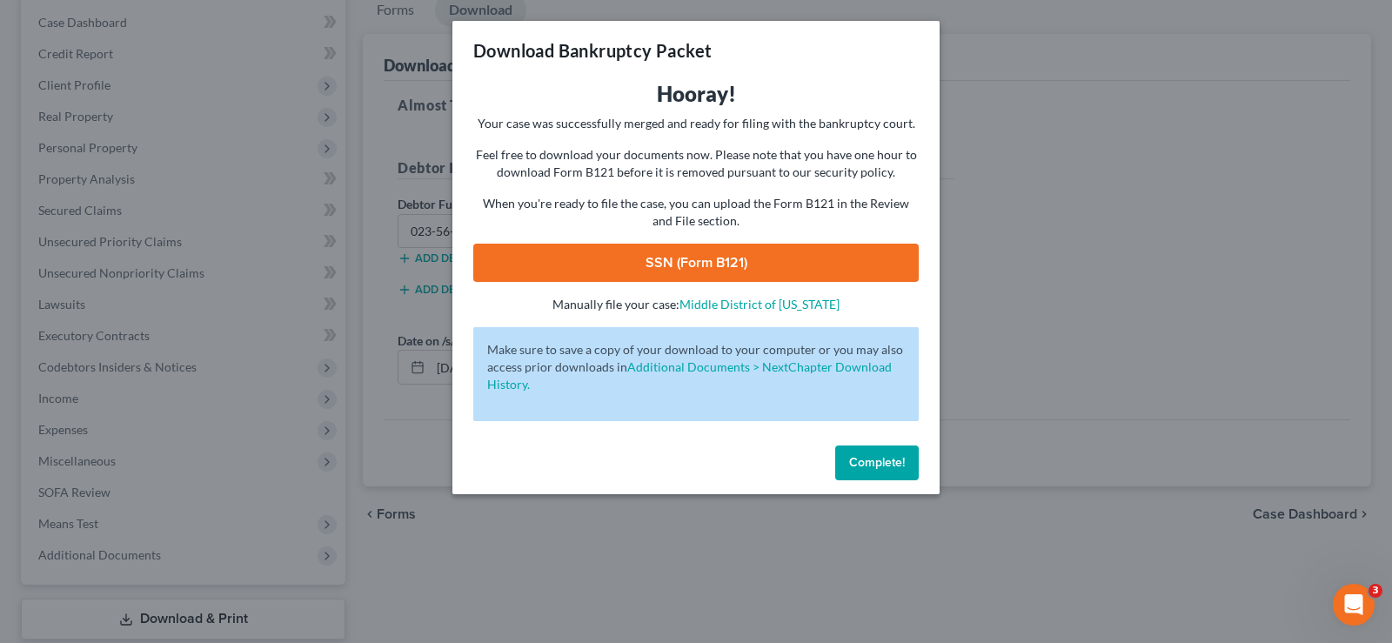
click at [743, 271] on link "SSN (Form B121)" at bounding box center [696, 263] width 446 height 38
click at [882, 457] on span "Complete!" at bounding box center [877, 462] width 56 height 15
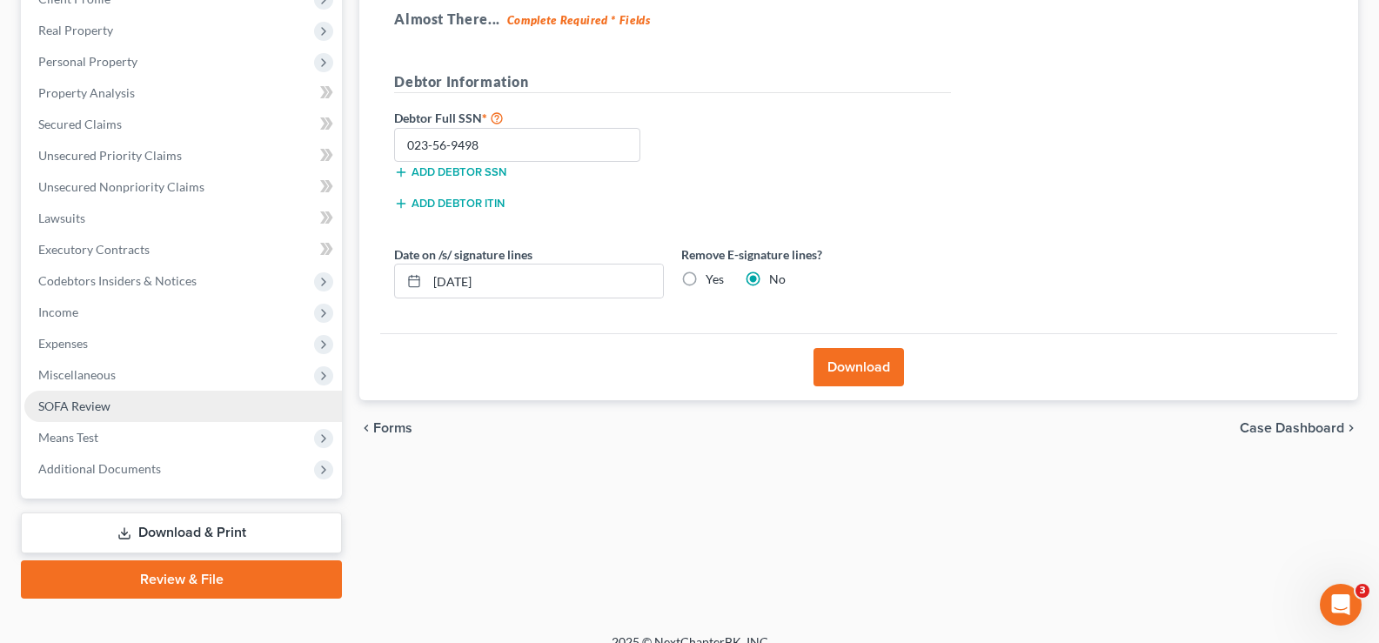
scroll to position [261, 0]
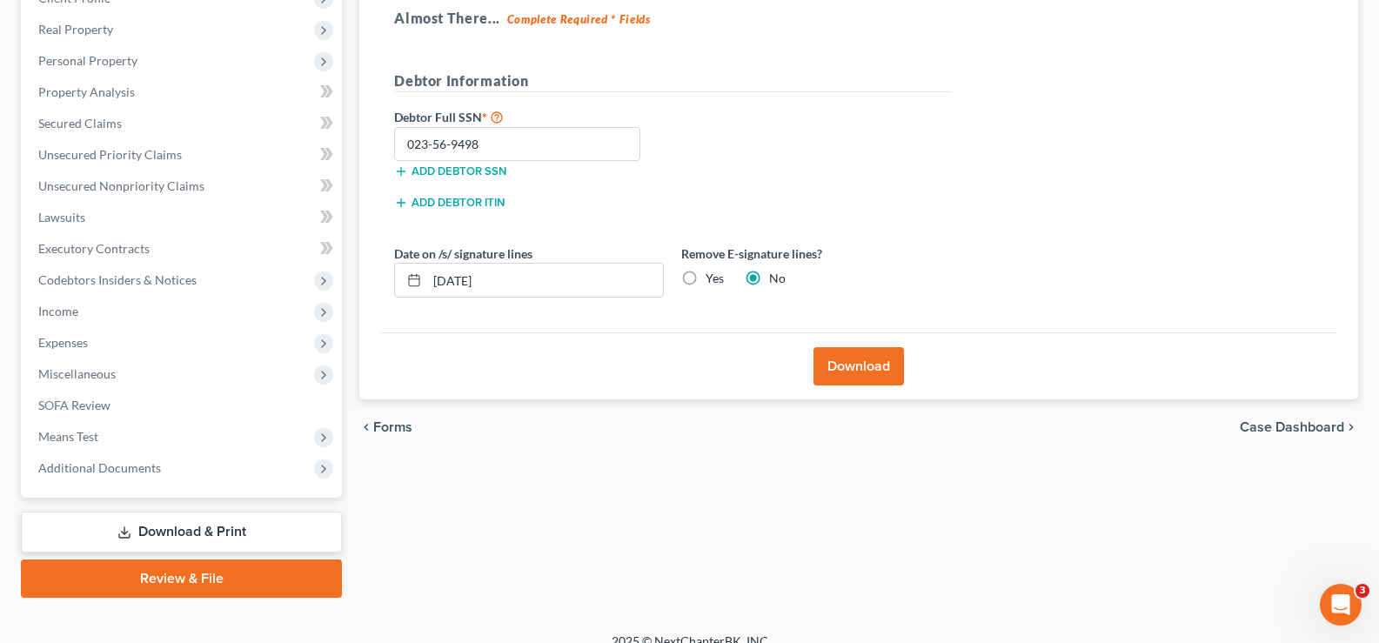
click at [175, 523] on link "Download & Print" at bounding box center [181, 532] width 321 height 41
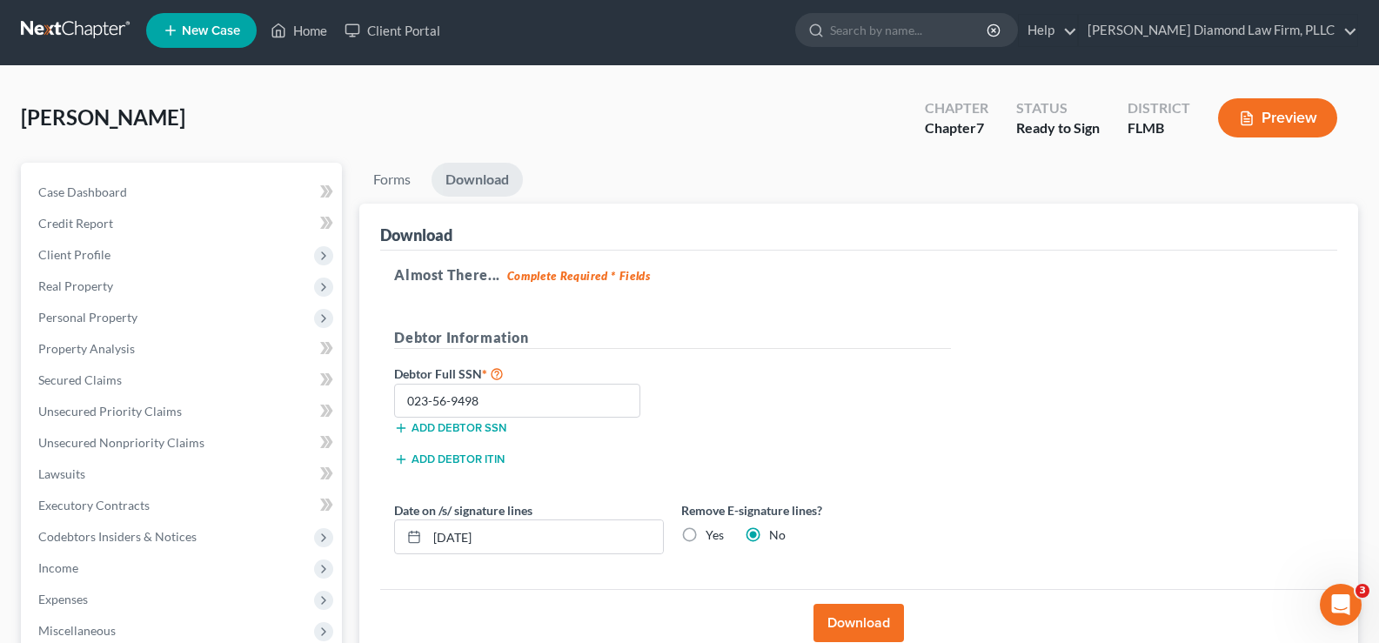
scroll to position [0, 0]
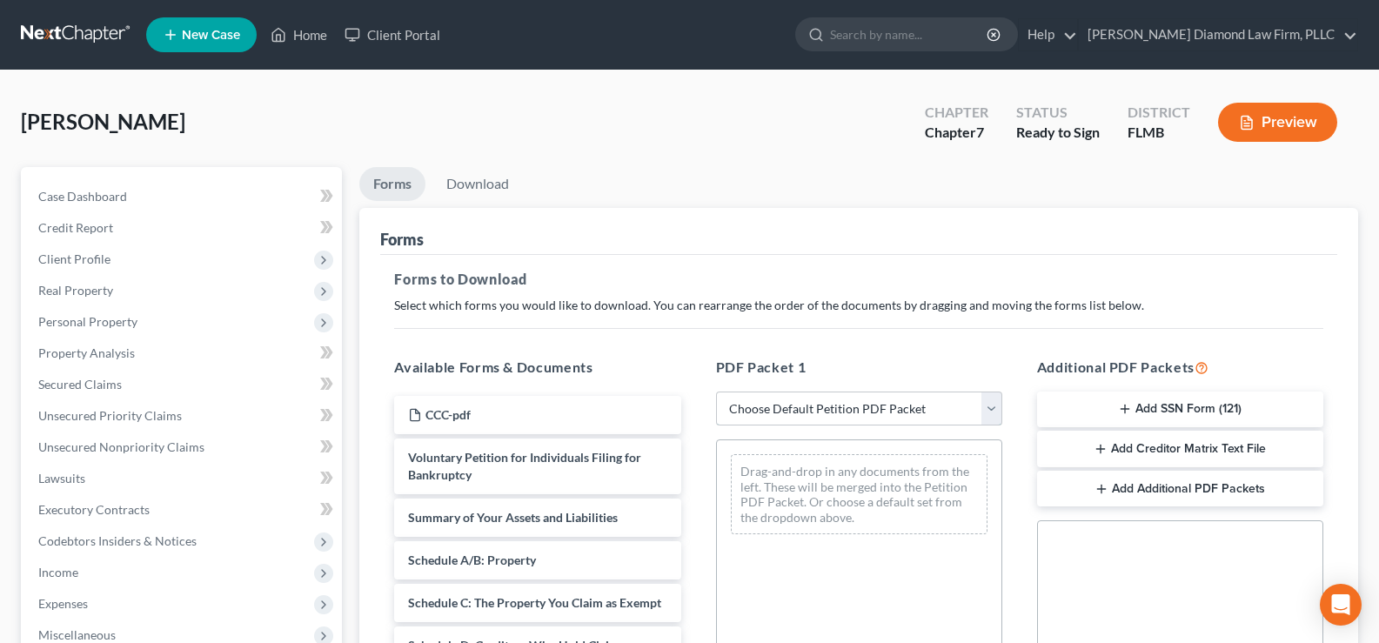
click at [943, 400] on select "Choose Default Petition PDF Packet Complete Bankruptcy Petition (all forms and …" at bounding box center [859, 409] width 286 height 35
select select "3"
click at [716, 392] on select "Choose Default Petition PDF Packet Complete Bankruptcy Petition (all forms and …" at bounding box center [859, 409] width 286 height 35
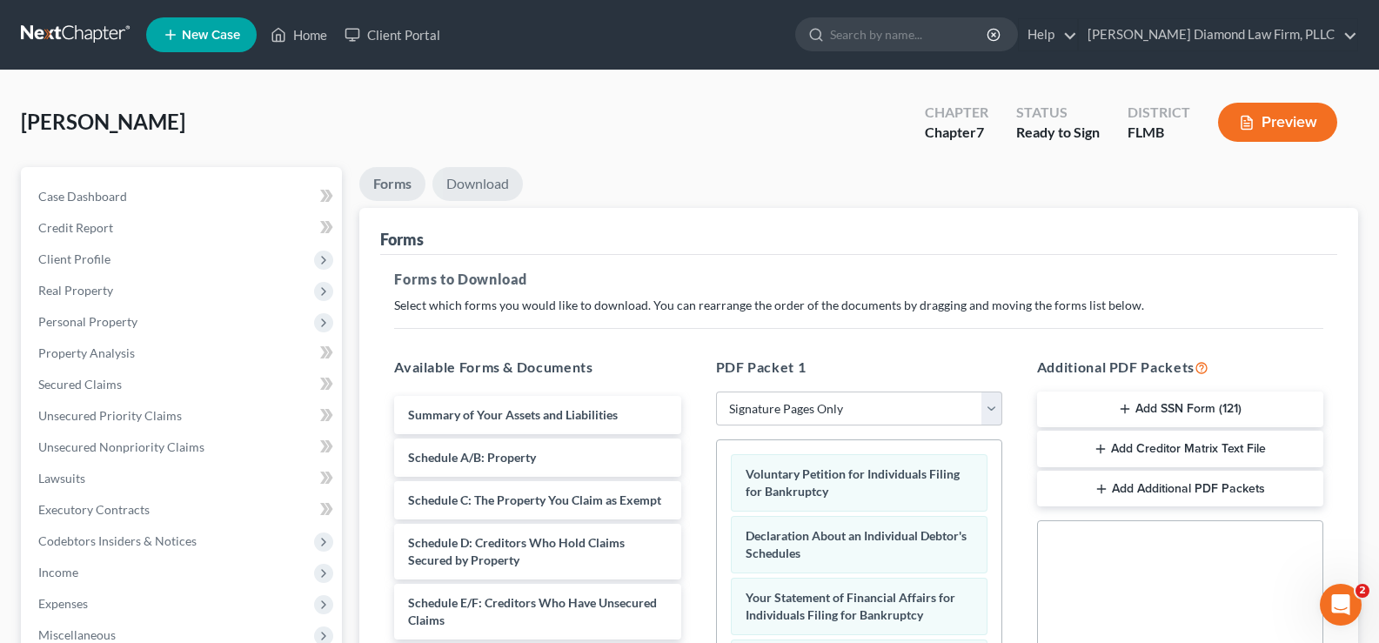
click at [480, 175] on link "Download" at bounding box center [477, 184] width 90 height 34
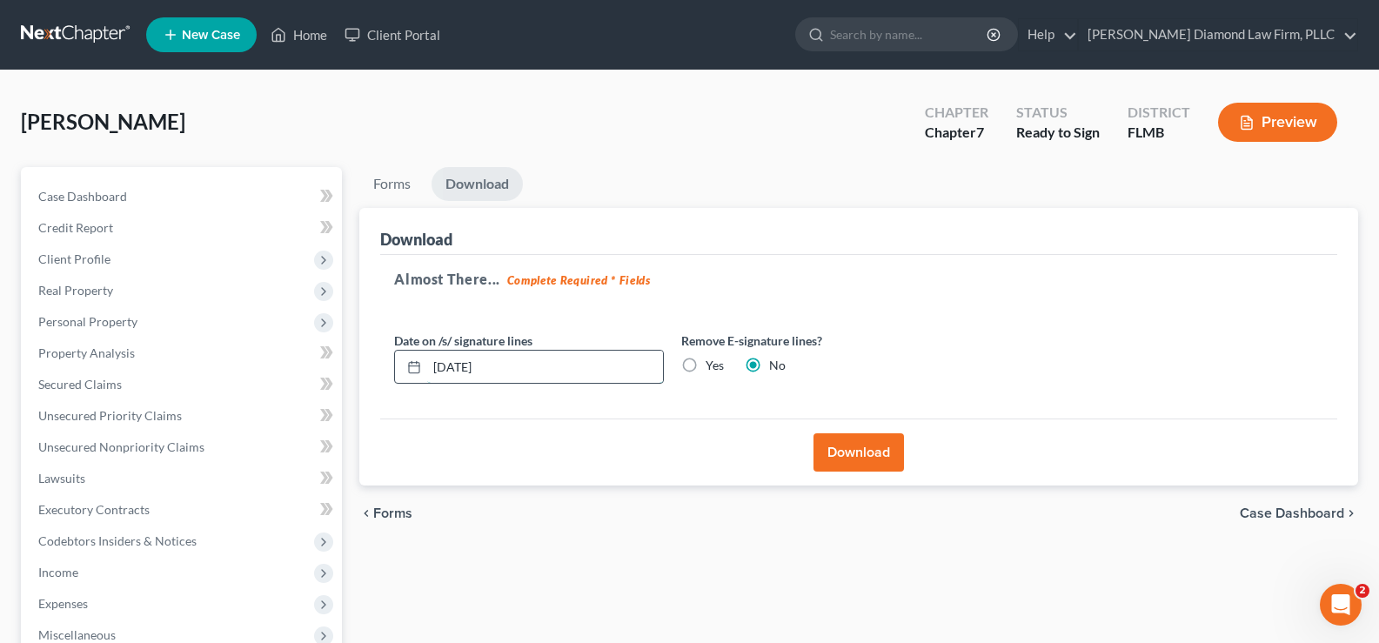
drag, startPoint x: 518, startPoint y: 365, endPoint x: 423, endPoint y: 353, distance: 95.5
click at [423, 353] on div "[DATE]" at bounding box center [529, 367] width 270 height 35
click at [706, 361] on label "Yes" at bounding box center [715, 365] width 18 height 17
click at [713, 361] on input "Yes" at bounding box center [718, 362] width 11 height 11
radio input "true"
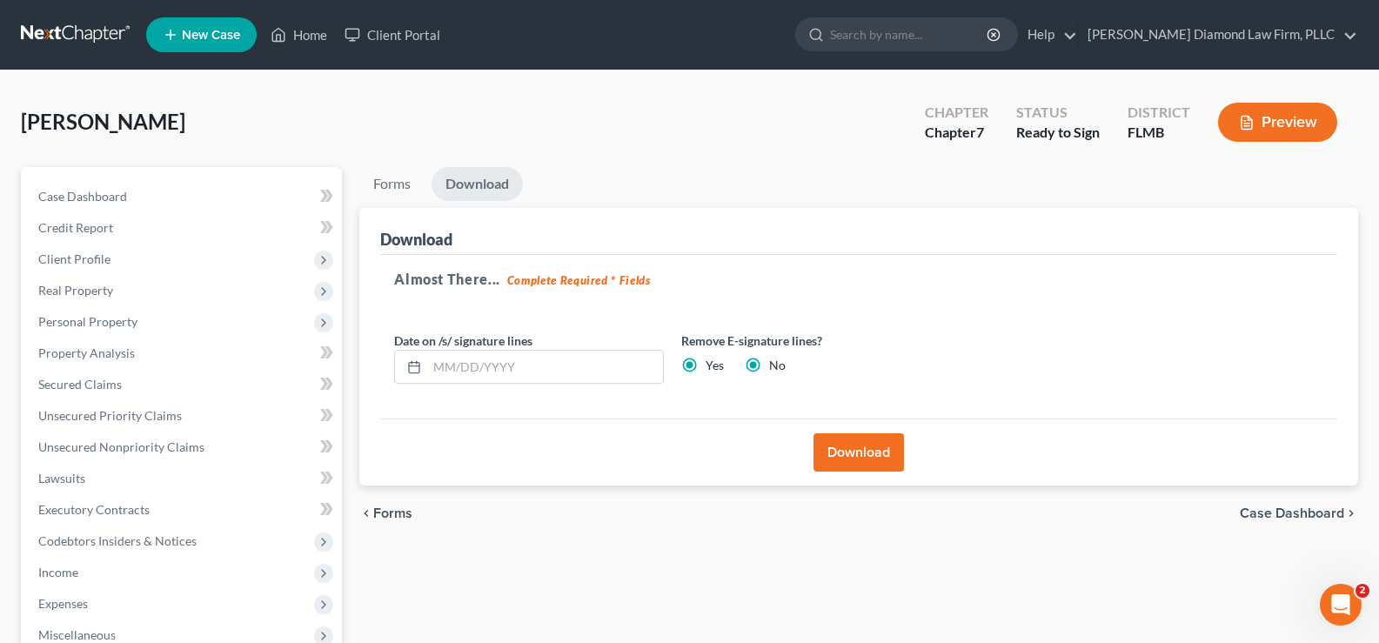
radio input "false"
click at [879, 452] on button "Download" at bounding box center [859, 452] width 90 height 38
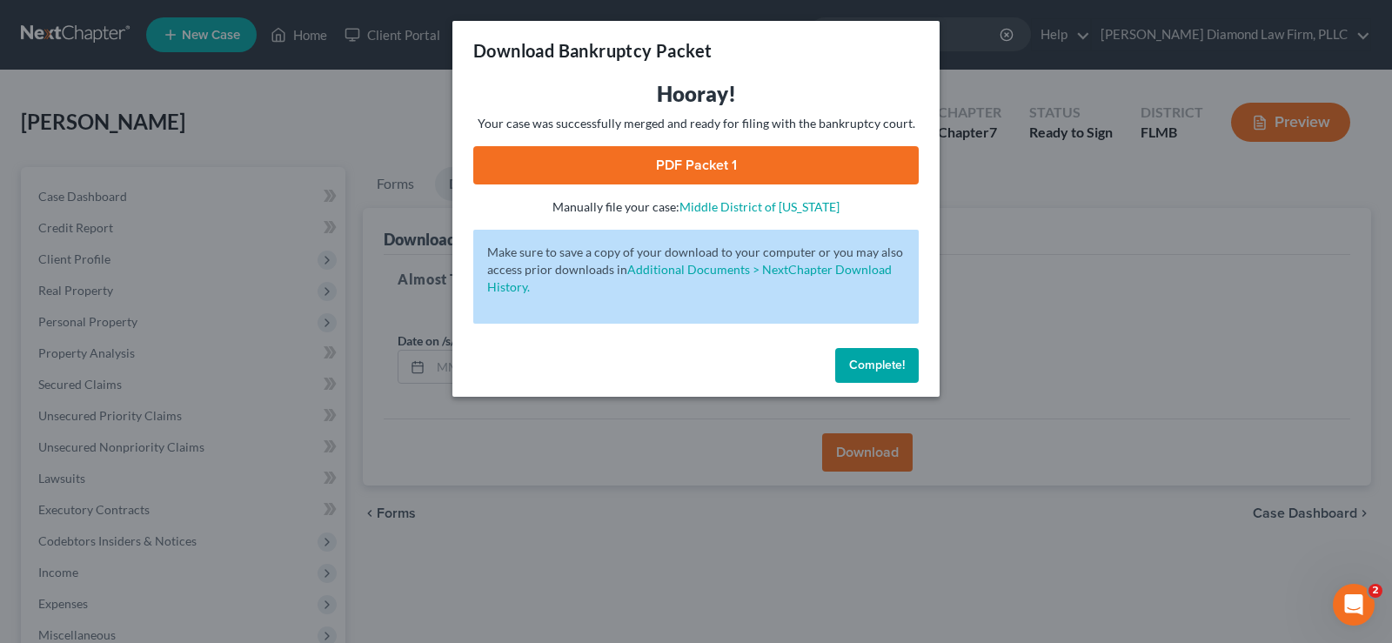
click at [714, 163] on link "PDF Packet 1" at bounding box center [696, 165] width 446 height 38
click at [901, 363] on span "Complete!" at bounding box center [877, 365] width 56 height 15
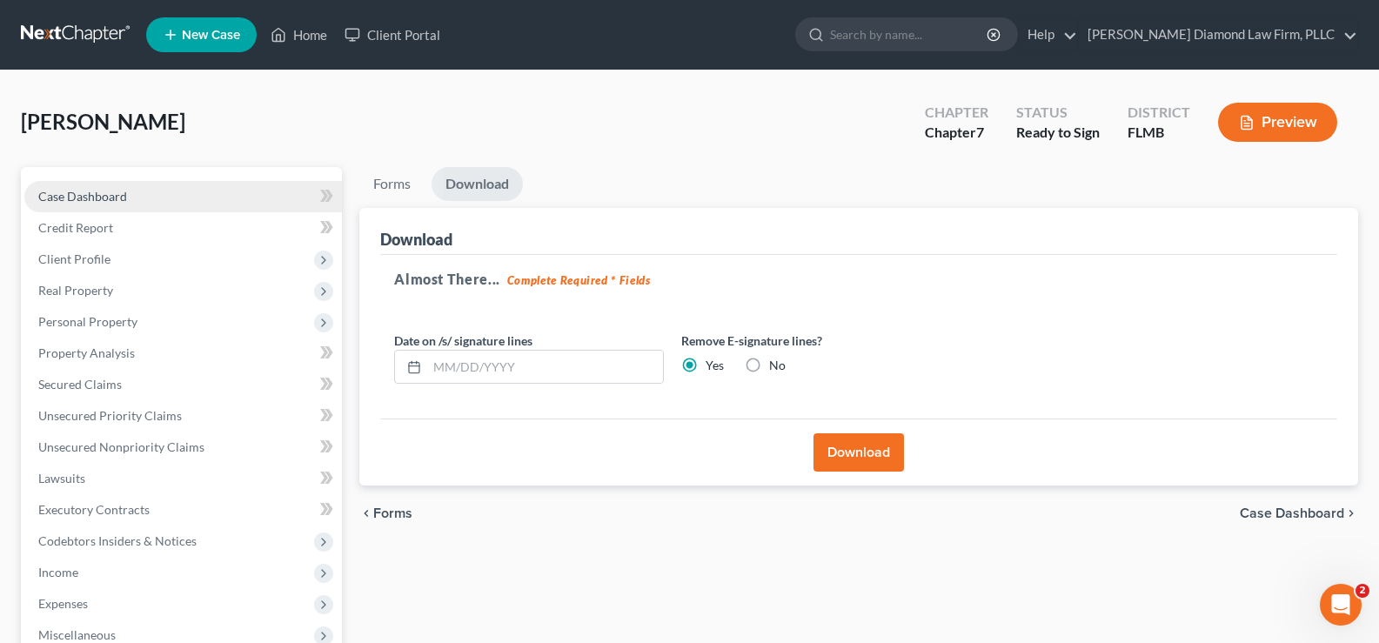
click at [222, 203] on link "Case Dashboard" at bounding box center [183, 196] width 318 height 31
